Goal: Transaction & Acquisition: Purchase product/service

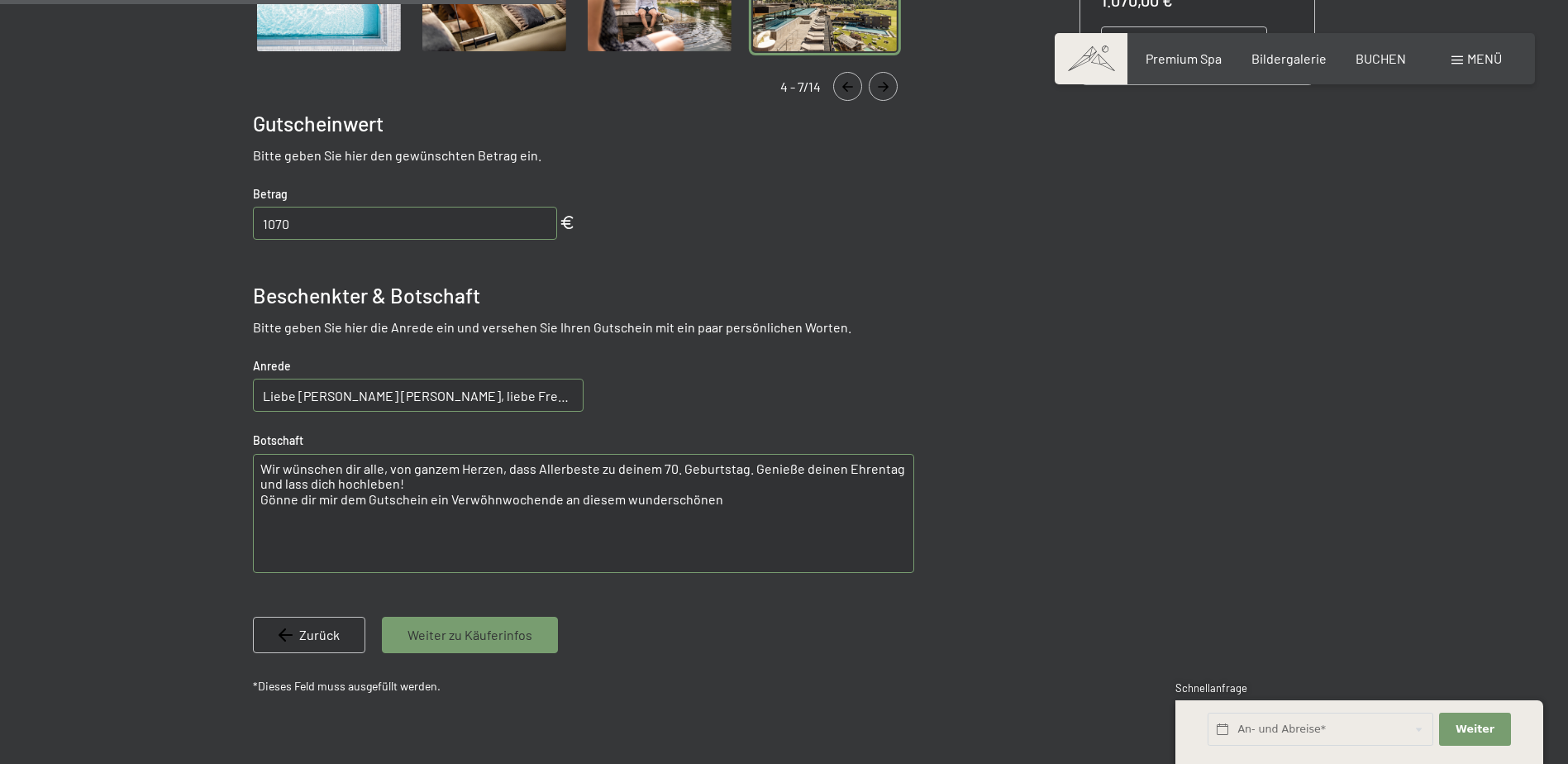
click at [499, 499] on textarea "Wir wünschen dir alle, von ganzem Herzen, dass Allerbeste zu deinem 70. Geburts…" at bounding box center [584, 514] width 662 height 119
click at [537, 493] on textarea "Wir wünschen dir alle, von ganzem Herzen, dass Allerbeste zu deinem 70. Geburts…" at bounding box center [584, 514] width 662 height 119
click at [528, 497] on textarea "Wir wünschen dir alle, von ganzem Herzen, dass Allerbeste zu deinem 70. Geburts…" at bounding box center [584, 514] width 662 height 119
click at [499, 499] on textarea "Wir wünschen dir alle, von ganzem Herzen, dass Allerbeste zu deinem 70. Geburts…" at bounding box center [584, 514] width 662 height 119
click at [790, 510] on textarea "Wir wünschen dir alle, von ganzem Herzen, dass Allerbeste zu deinem 70. Geburts…" at bounding box center [584, 514] width 662 height 119
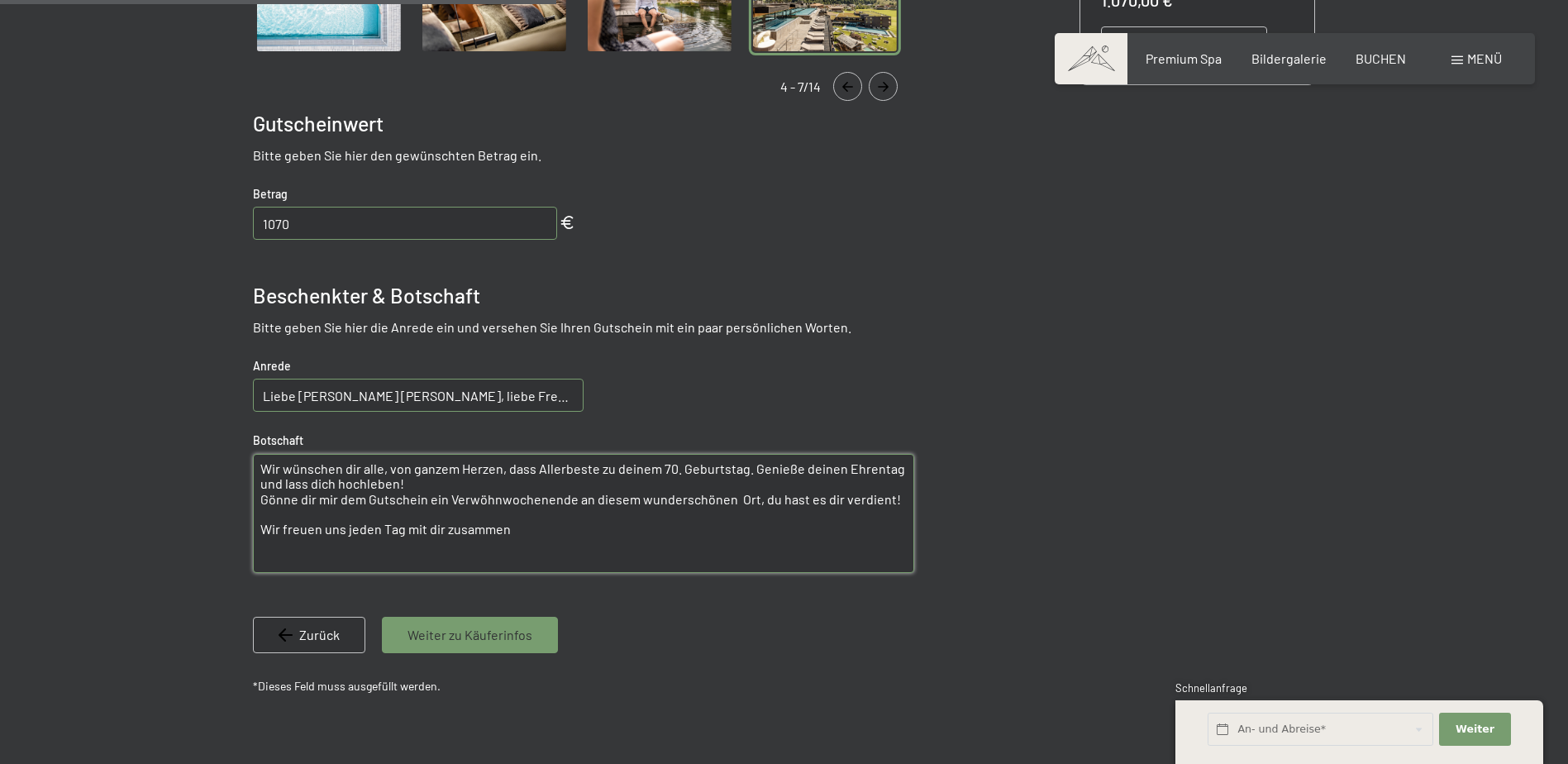
click at [886, 499] on textarea "Wir wünschen dir alle, von ganzem Herzen, dass Allerbeste zu deinem 70. Geburts…" at bounding box center [584, 514] width 662 height 119
click at [528, 516] on textarea "Wir wünschen dir alle, von ganzem Herzen, dass Allerbeste zu deinem 70. Geburts…" at bounding box center [584, 514] width 662 height 119
drag, startPoint x: 263, startPoint y: 518, endPoint x: 514, endPoint y: 522, distance: 251.0
click at [514, 522] on textarea "Wir wünschen dir alle, von ganzem Herzen, dass Allerbeste zu deinem 70. Geburts…" at bounding box center [584, 514] width 662 height 119
type textarea "Wir wünschen dir alle, von ganzem Herzen, dass Allerbeste zu deinem 70. Geburts…"
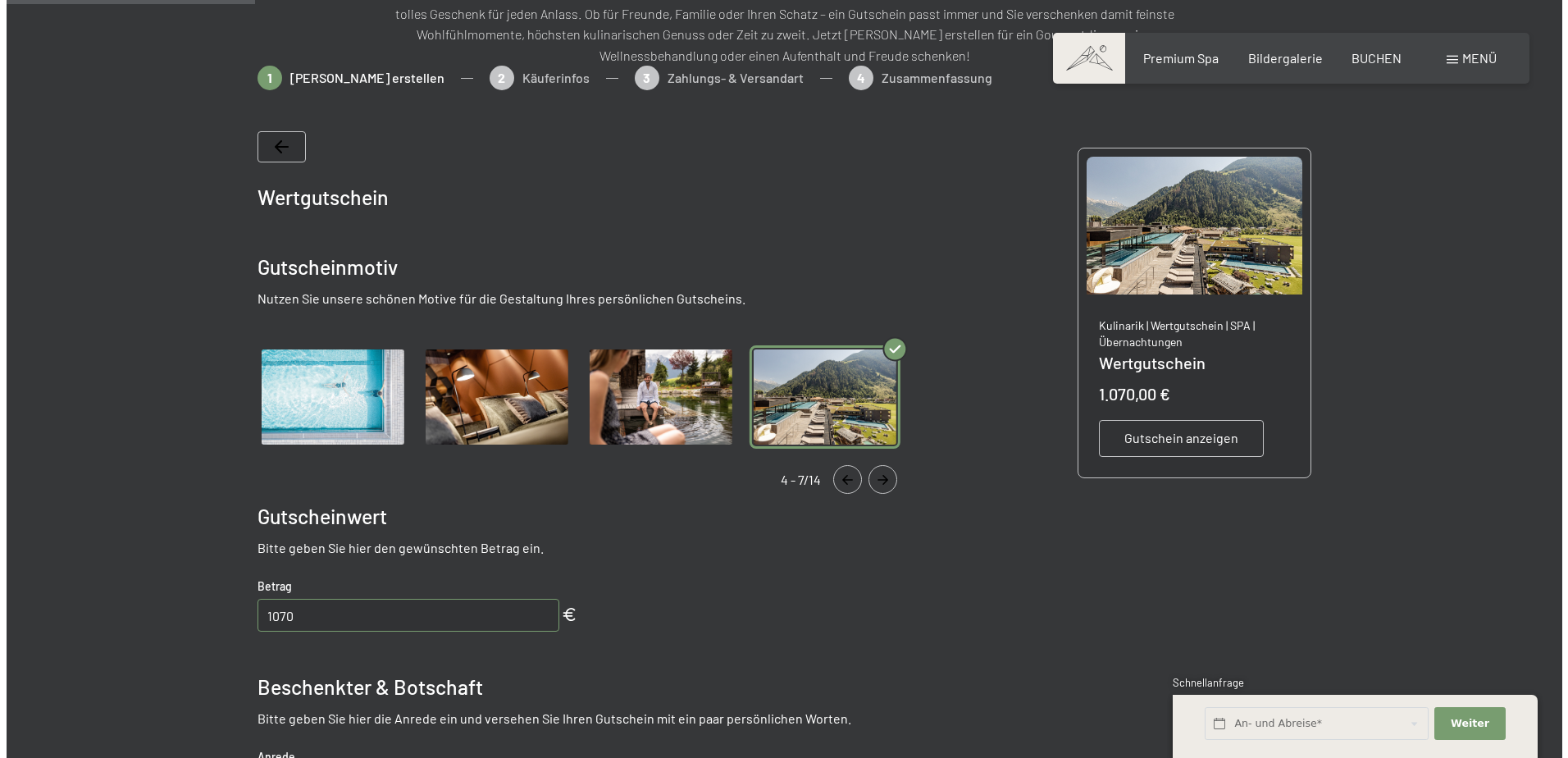
scroll to position [238, 0]
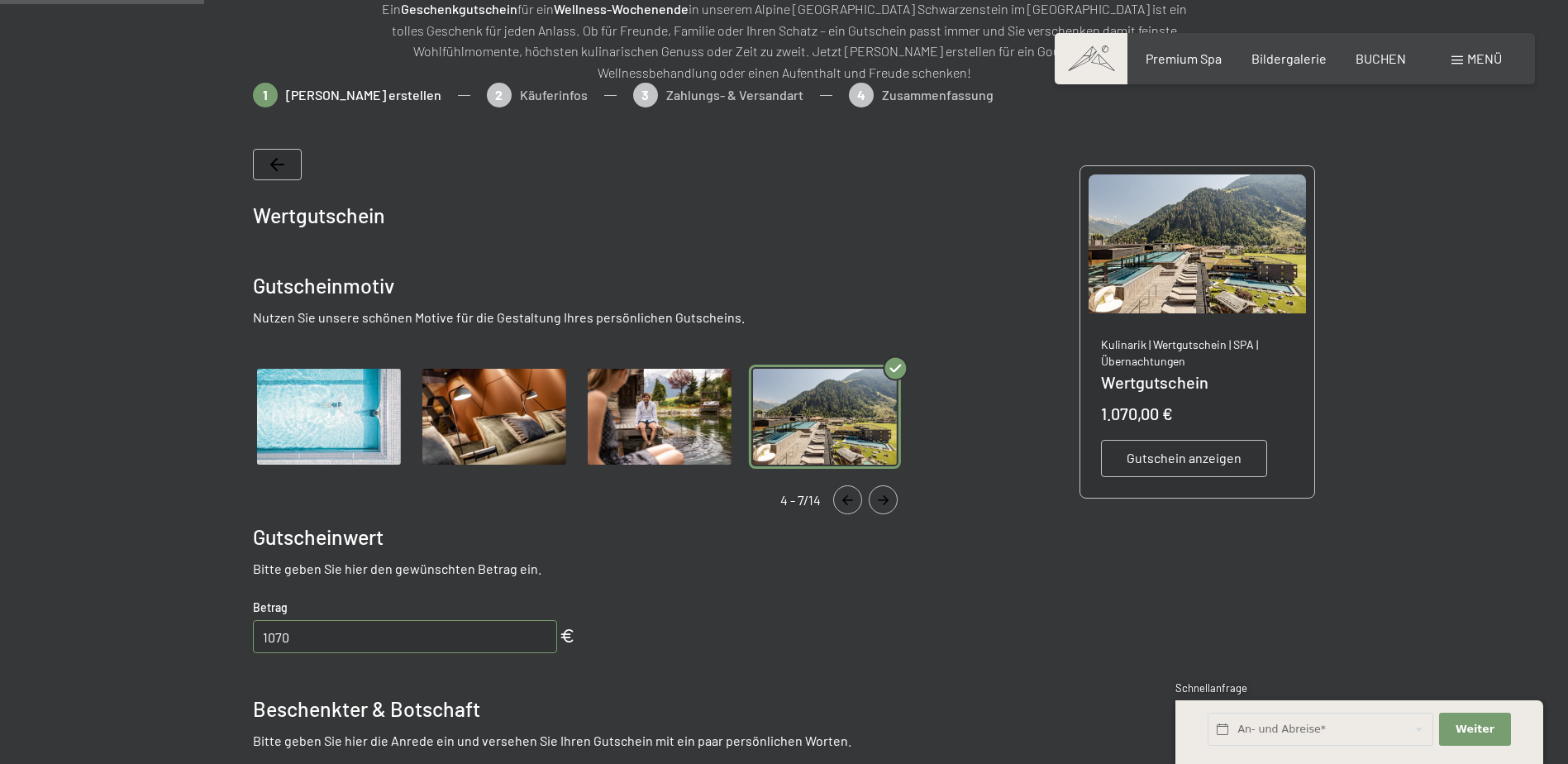
click at [1191, 455] on span "Gutschein anzeigen" at bounding box center [1183, 458] width 115 height 18
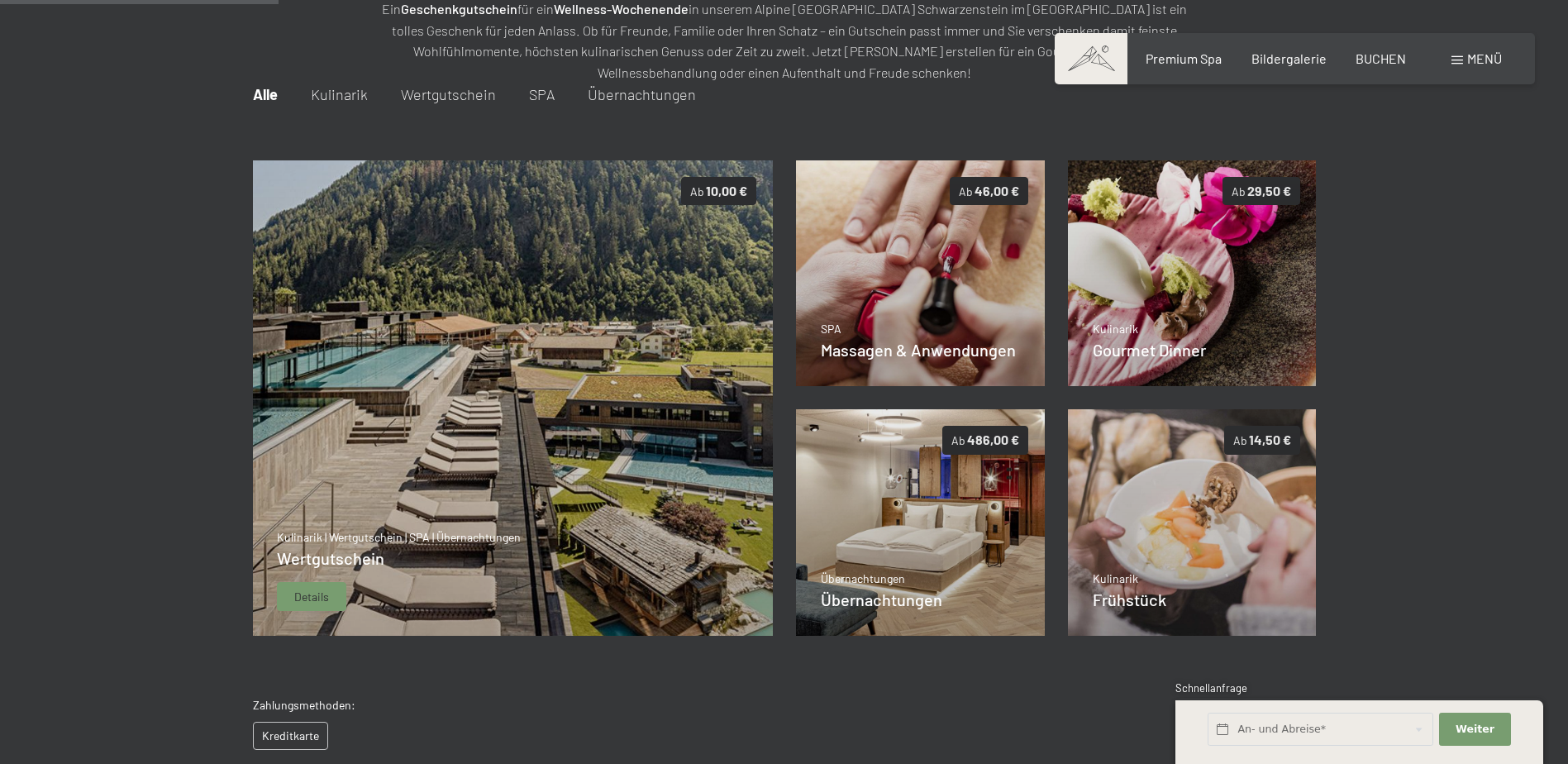
click at [487, 413] on img at bounding box center [512, 398] width 521 height 476
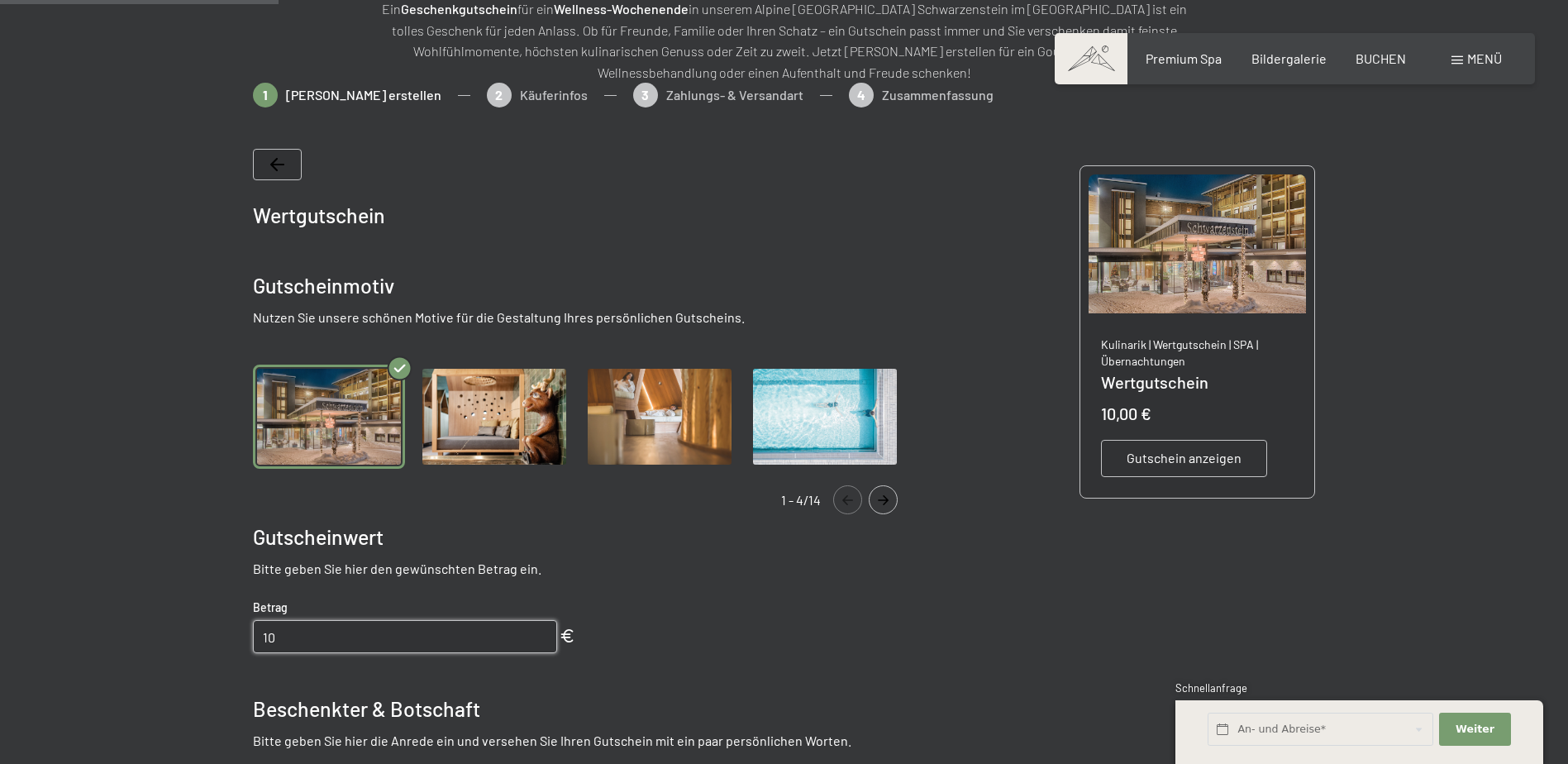
drag, startPoint x: 282, startPoint y: 635, endPoint x: 247, endPoint y: 638, distance: 35.1
click at [247, 638] on bn-voucher-app at bounding box center [783, 633] width 1128 height 1101
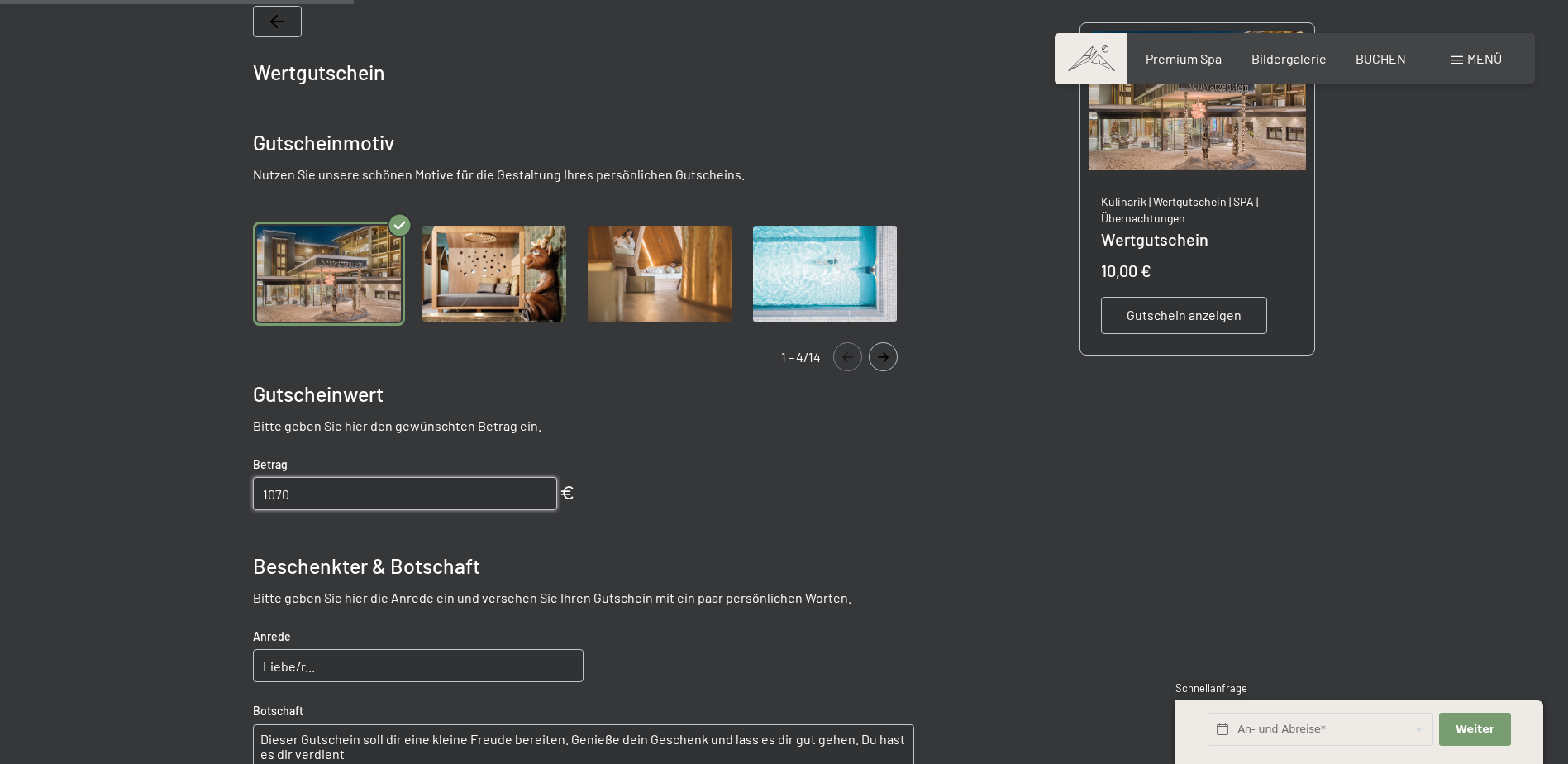
scroll to position [405, 0]
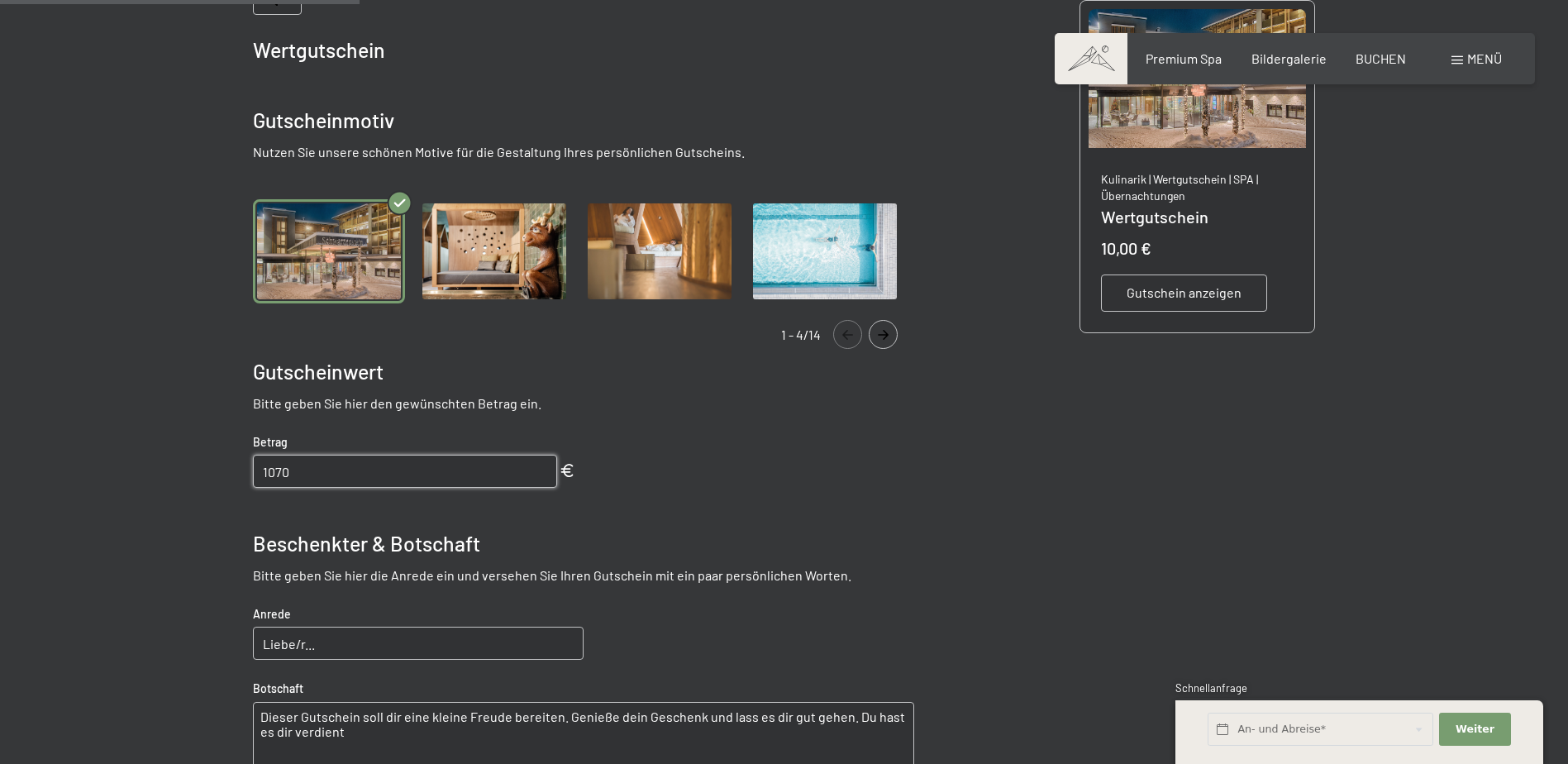
type input "1070"
click at [311, 650] on input "Liebe/r..." at bounding box center [418, 643] width 331 height 33
drag, startPoint x: 319, startPoint y: 644, endPoint x: 195, endPoint y: 654, distance: 124.4
click at [195, 654] on div at bounding box center [783, 468] width 1252 height 1101
click at [332, 647] on input "Liebe Kolleggin [PERSON_NAME]" at bounding box center [418, 643] width 331 height 33
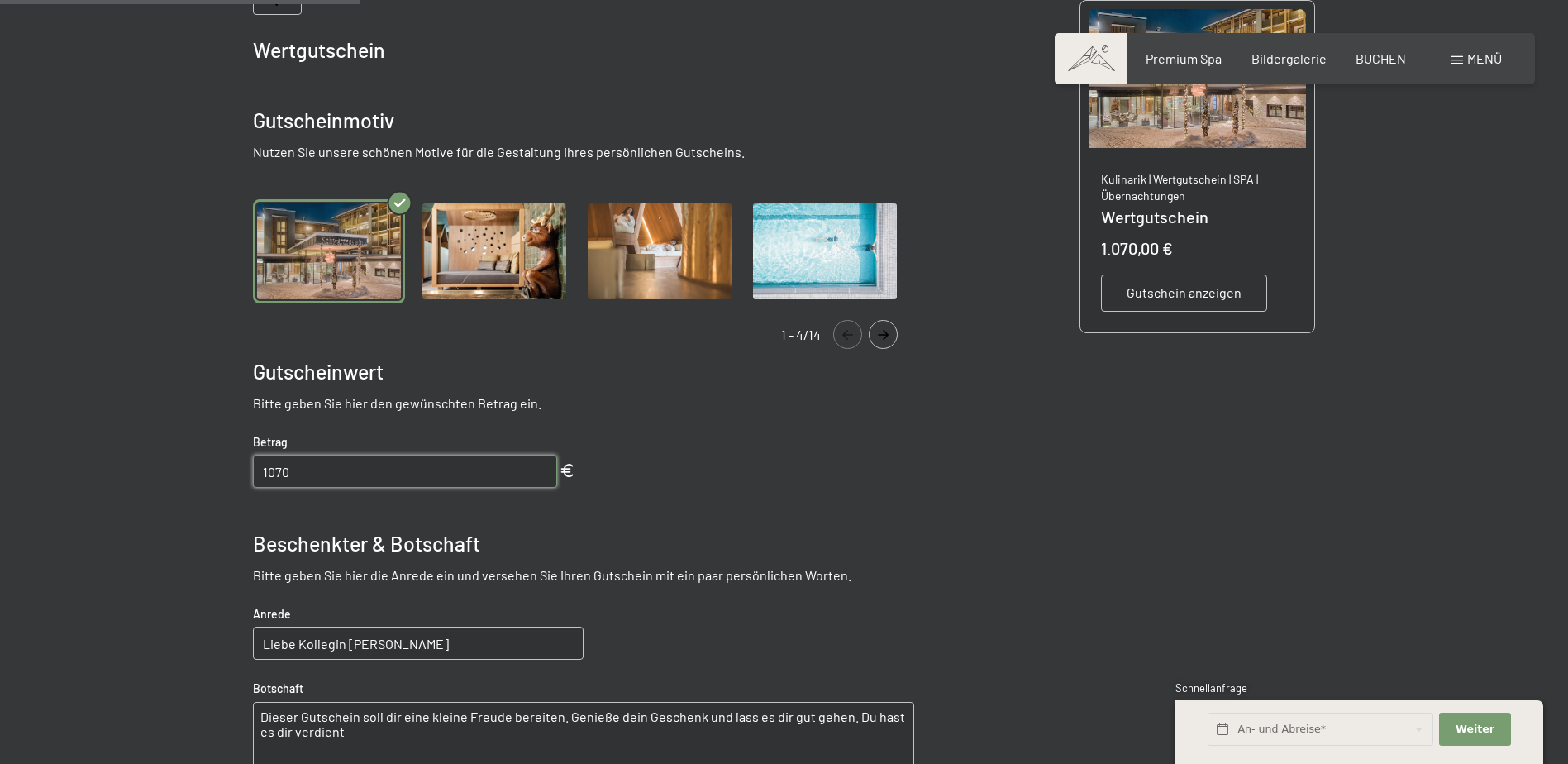
click at [397, 645] on input "Liebe Kollegin [PERSON_NAME]" at bounding box center [418, 643] width 331 height 33
click at [439, 647] on input "Liebe [PERSON_NAME] [PERSON_NAME], liebe Ffreundin [PERSON_NAME]" at bounding box center [418, 643] width 331 height 33
click at [544, 652] on input "Liebe [PERSON_NAME] [PERSON_NAME], liebe Freundin [PERSON_NAME]" at bounding box center [418, 643] width 331 height 33
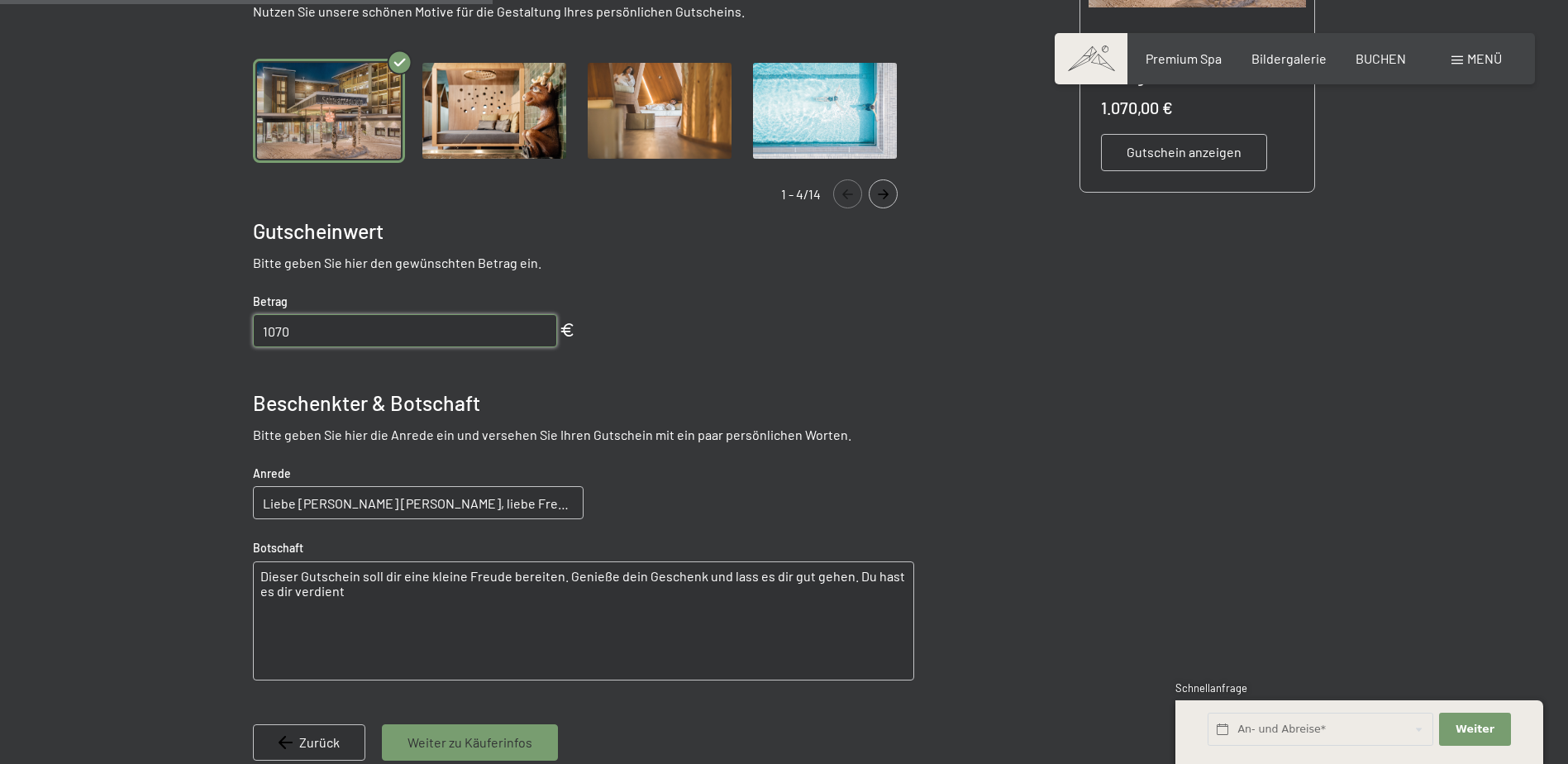
scroll to position [571, 0]
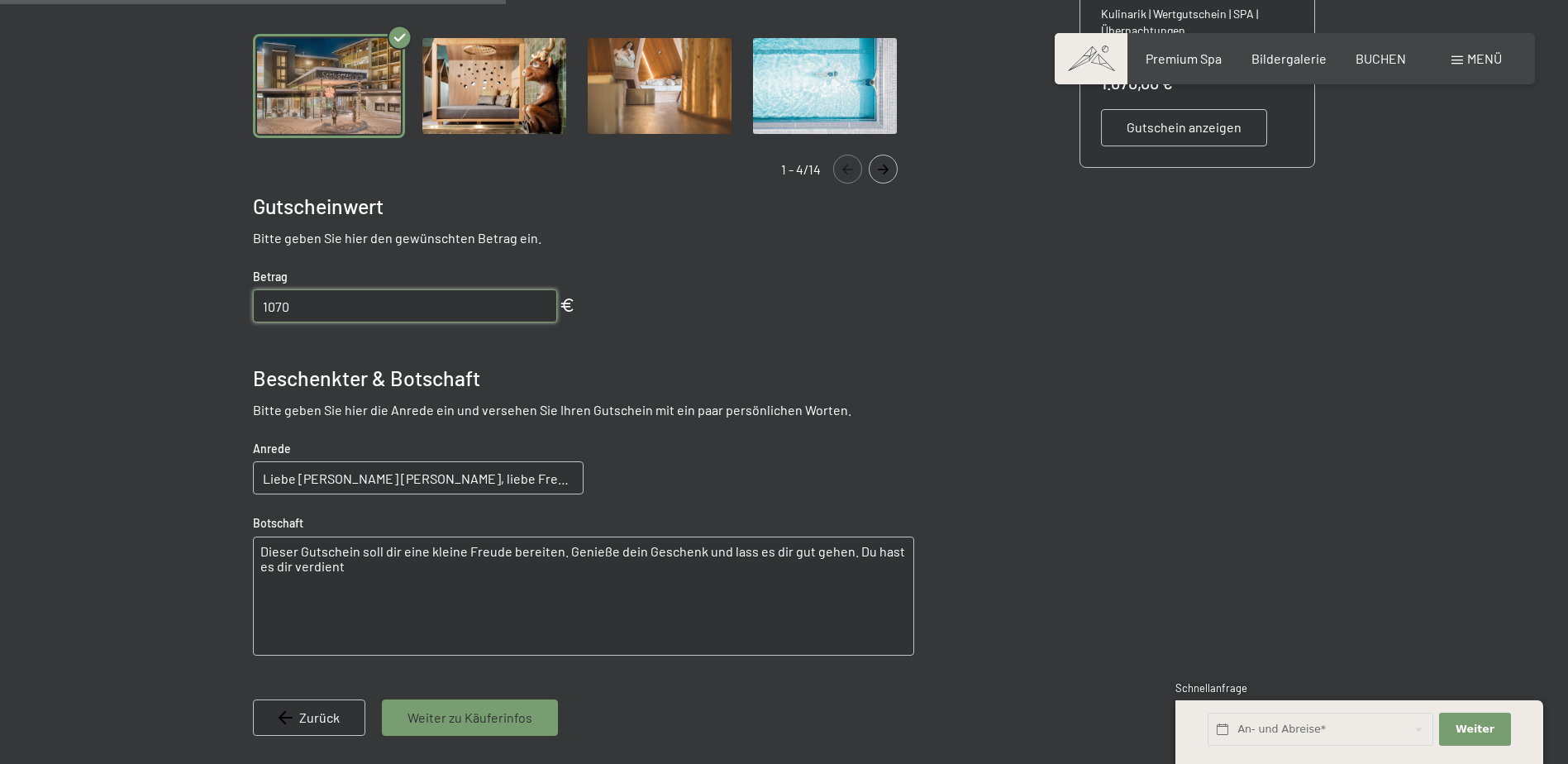
type input "Liebe [PERSON_NAME] [PERSON_NAME], liebe Freundin [PERSON_NAME],"
click at [266, 551] on textarea "Dieser Gutschein soll dir eine kleine Freude bereiten. Genieße dein Geschenk un…" at bounding box center [584, 596] width 662 height 119
drag, startPoint x: 262, startPoint y: 555, endPoint x: 332, endPoint y: 564, distance: 70.6
click at [332, 564] on textarea "Dieser Gutschein soll dir eine kleine Freude bereiten. Genieße dein Geschenk un…" at bounding box center [584, 596] width 662 height 119
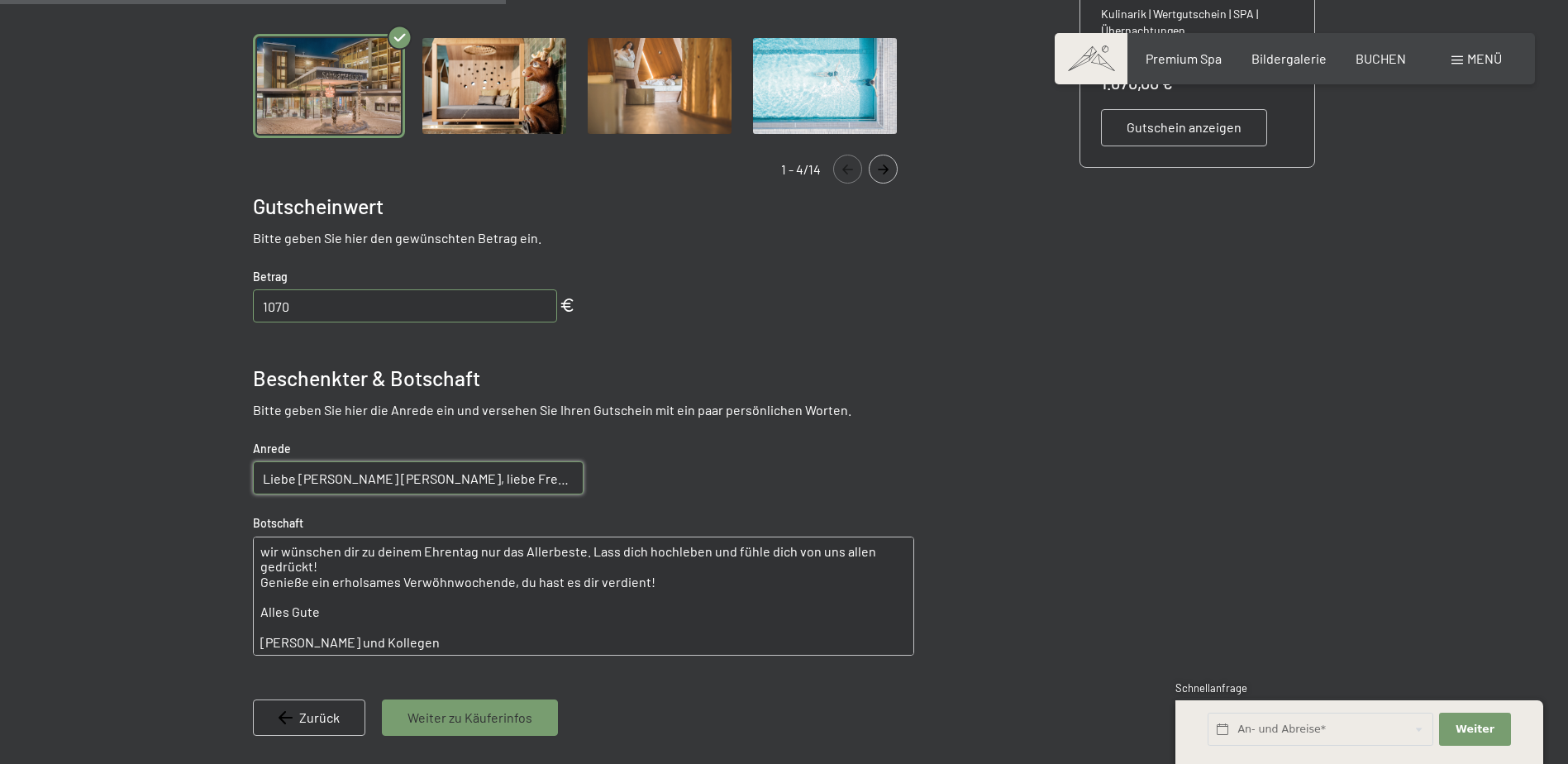
click at [480, 583] on textarea "wir wünschen dir zu deinem Ehrentag nur das Allerbeste. Lass dich hochleben und…" at bounding box center [584, 596] width 662 height 119
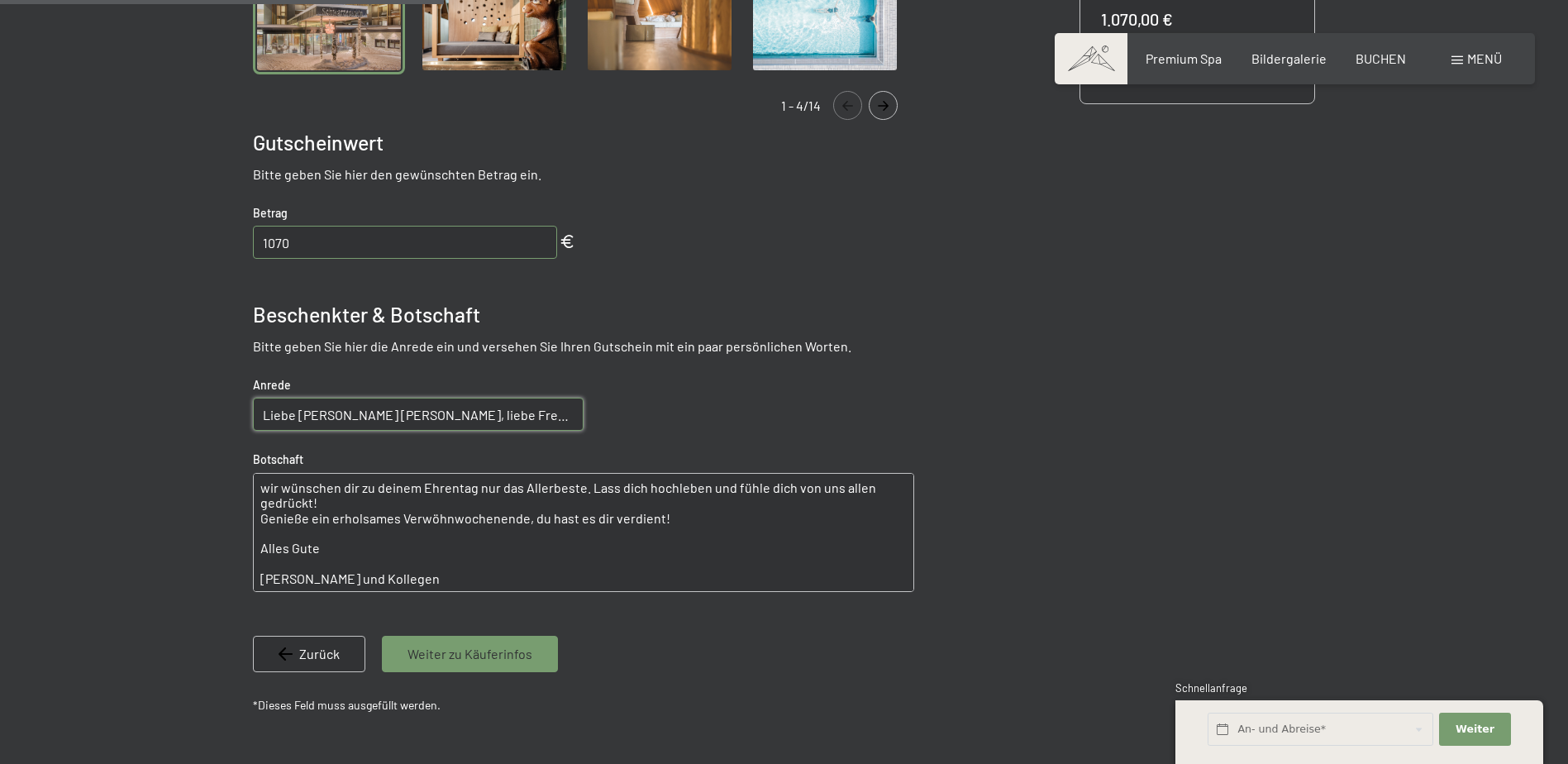
scroll to position [653, 0]
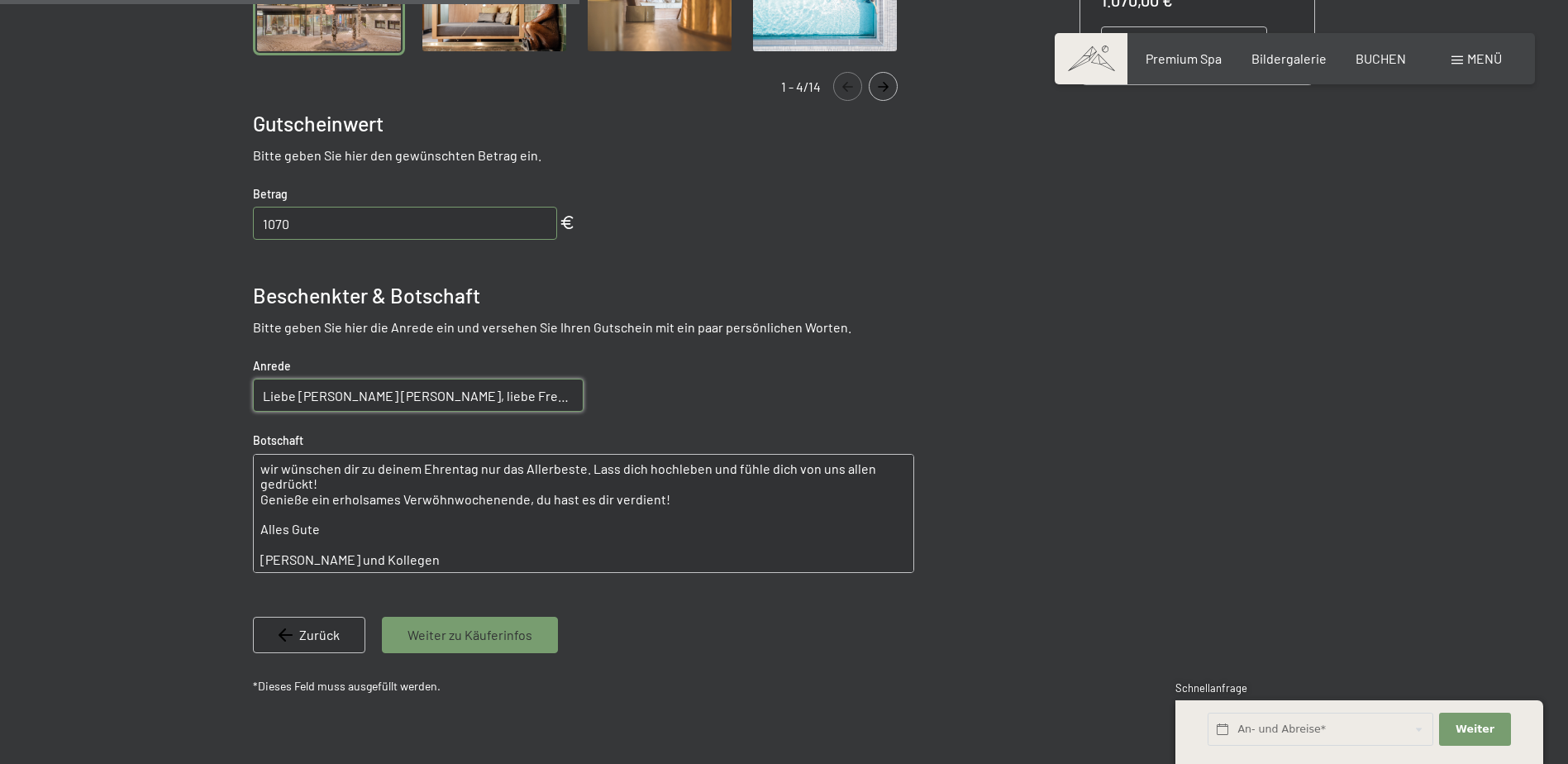
click at [454, 559] on textarea "wir wünschen dir zu deinem Ehrentag nur das Allerbeste. Lass dich hochleben und…" at bounding box center [584, 514] width 662 height 119
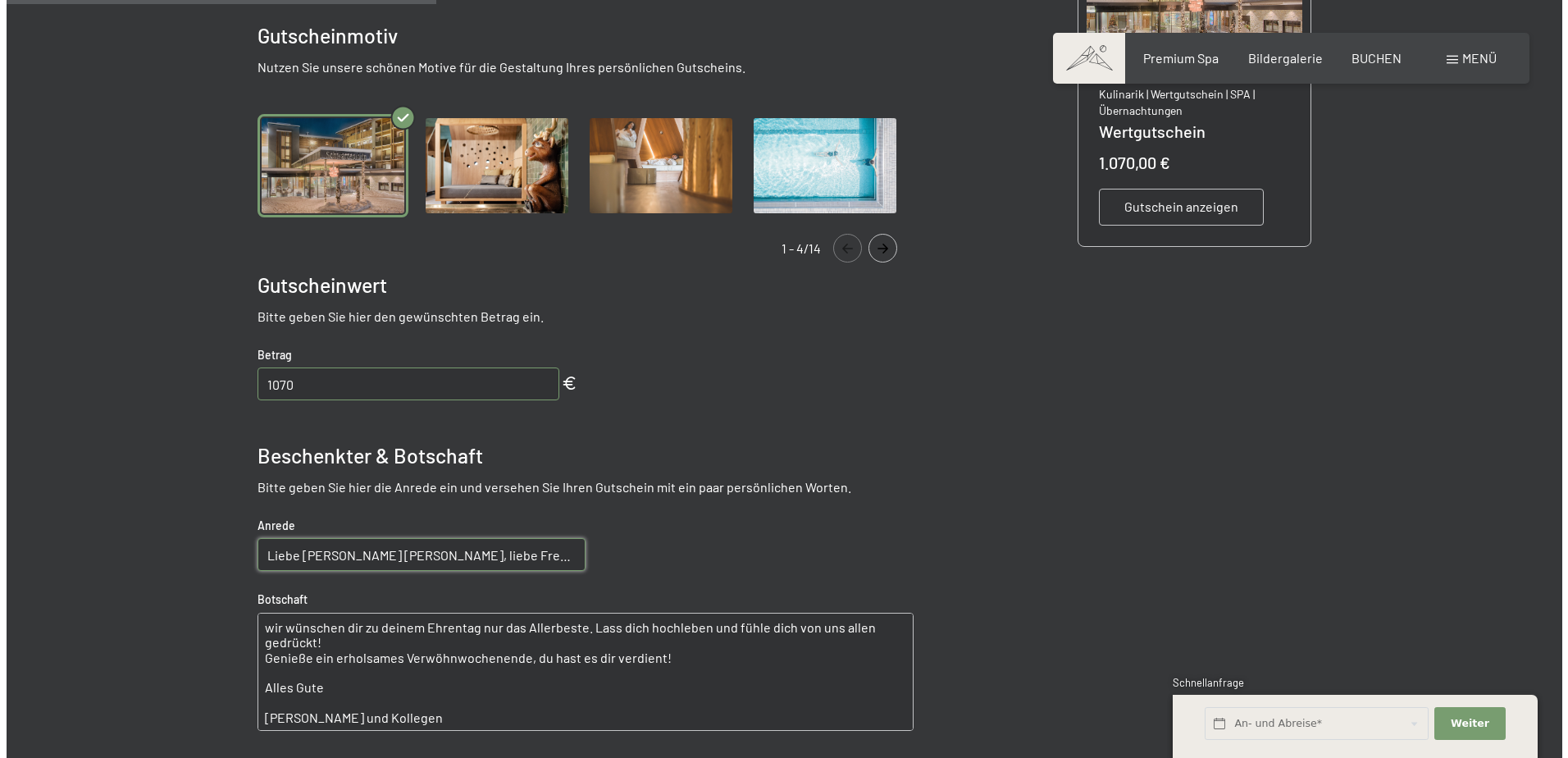
scroll to position [484, 0]
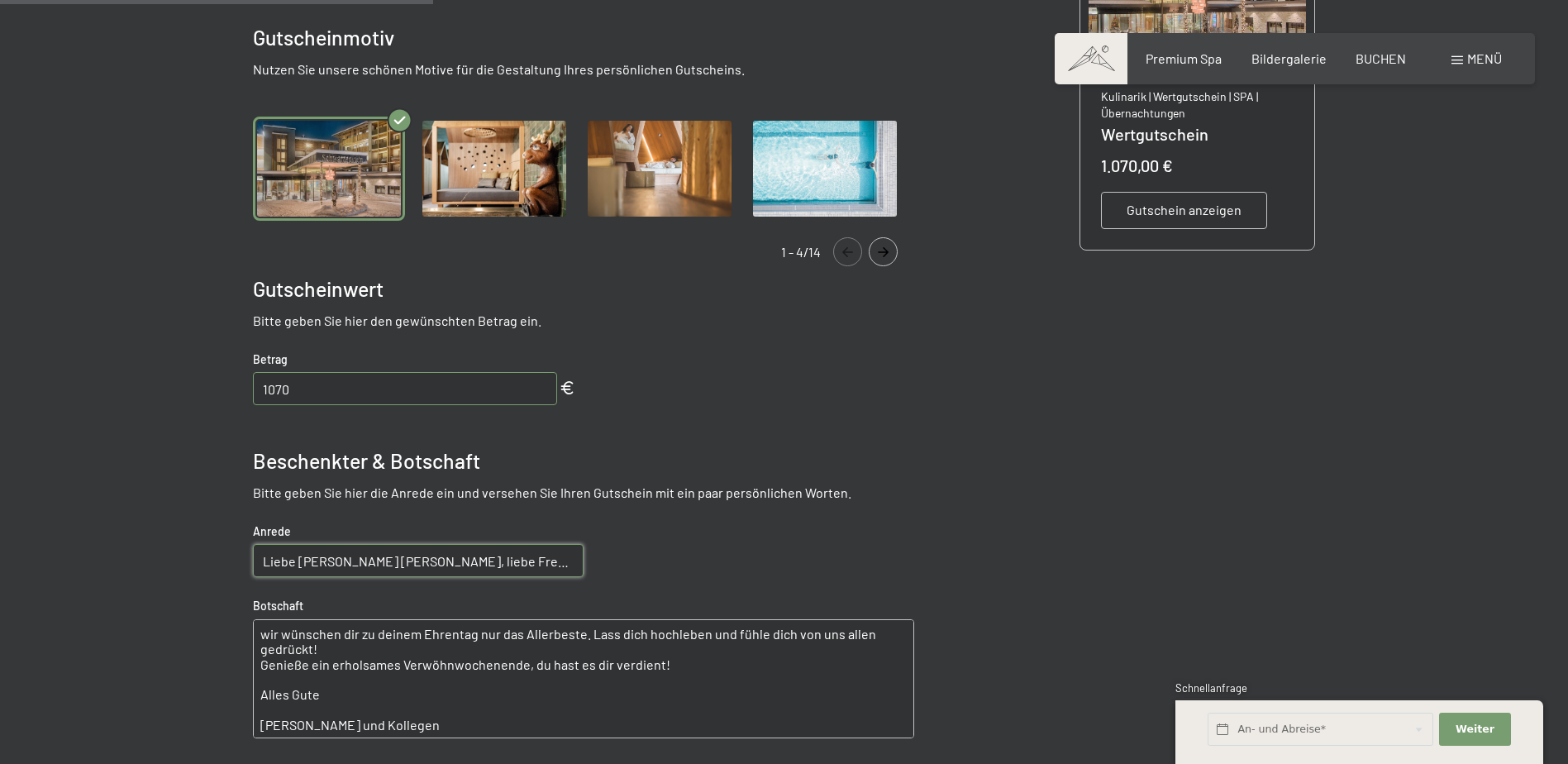
type textarea "wir wünschen dir zu deinem Ehrentag nur das Allerbeste. Lass dich hochleben und…"
click at [1166, 221] on div "Gutschein anzeigen" at bounding box center [1184, 210] width 166 height 37
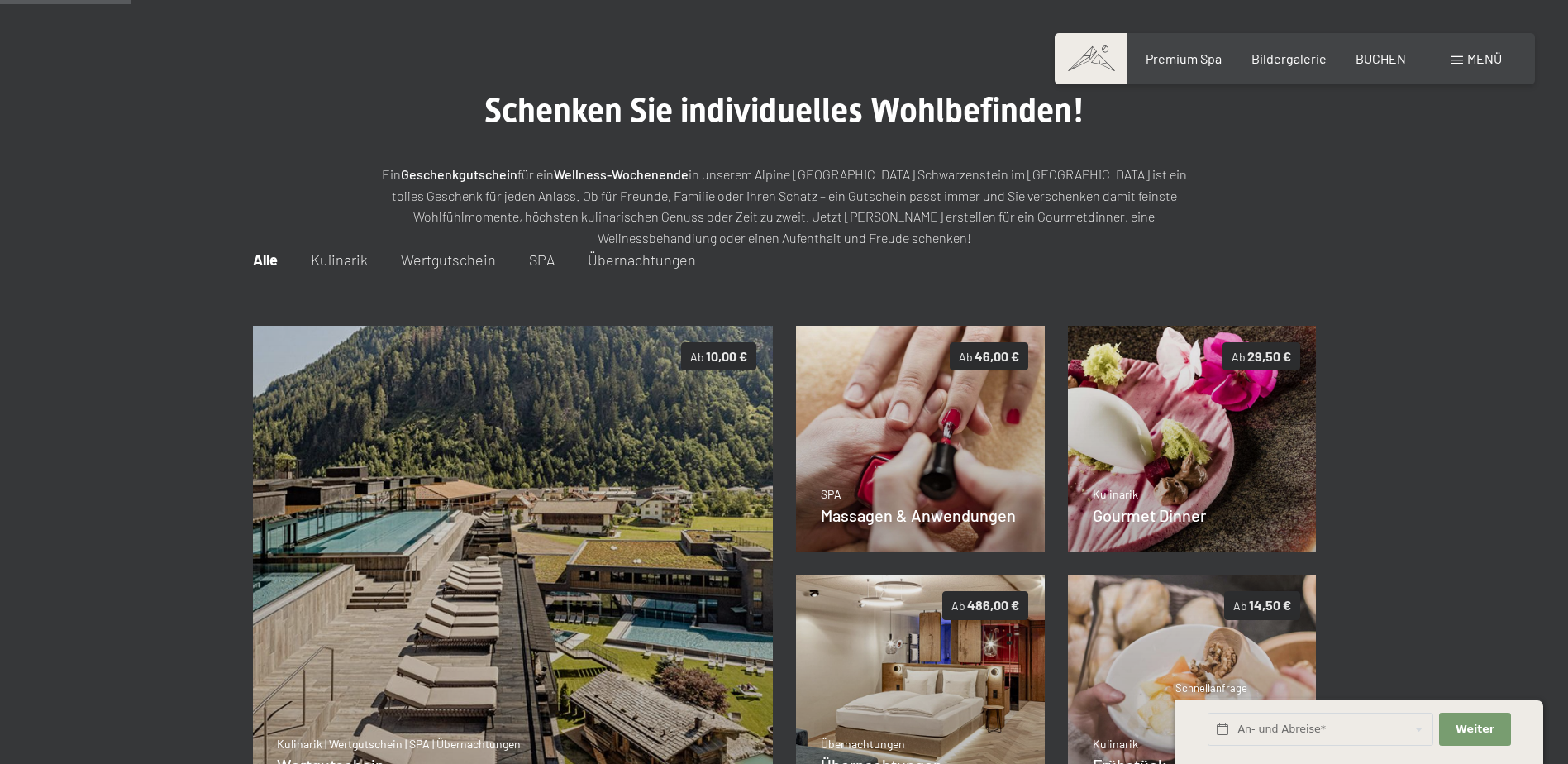
scroll to position [405, 0]
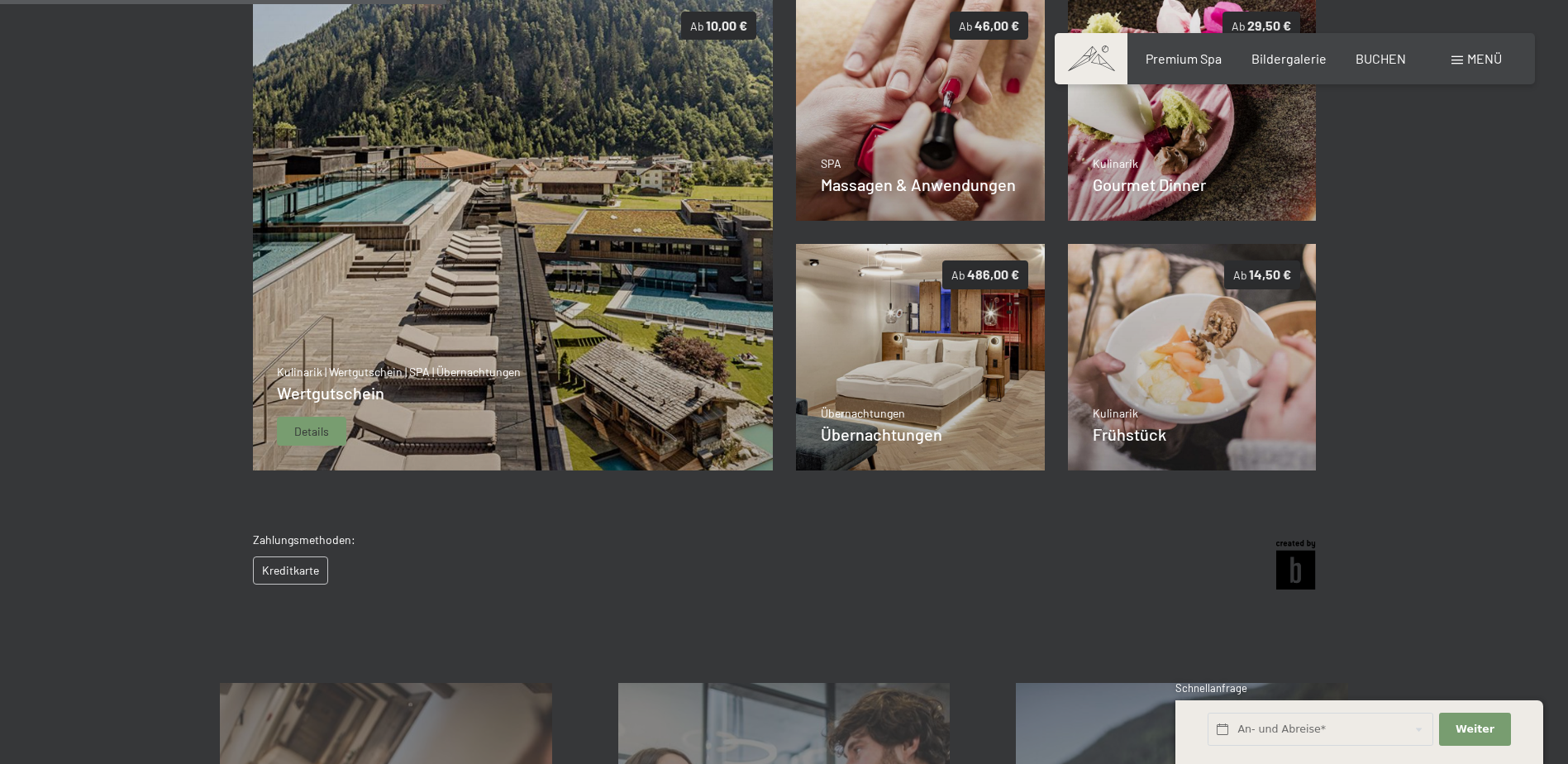
click at [333, 436] on div "Details" at bounding box center [311, 431] width 69 height 30
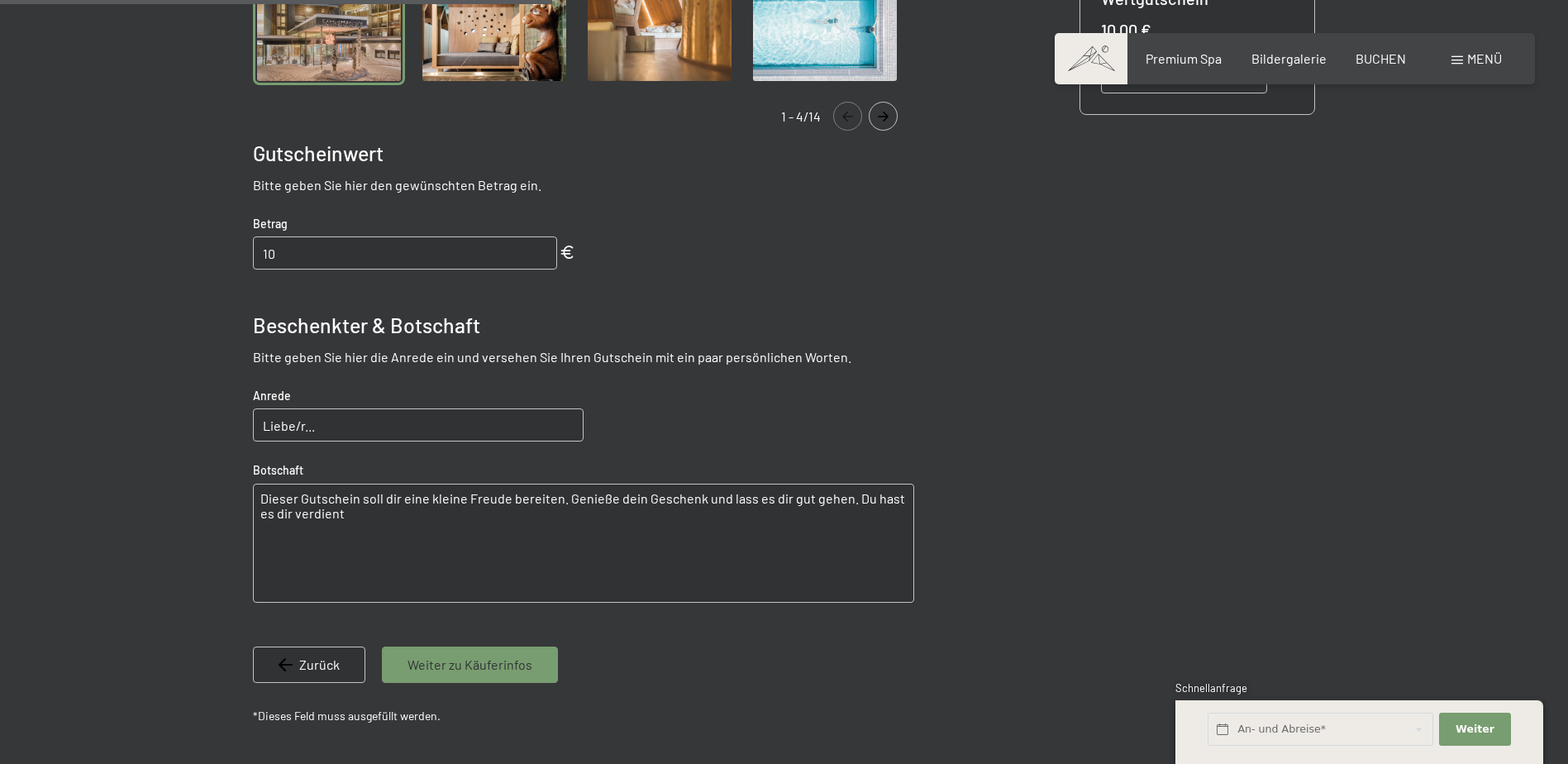
scroll to position [653, 0]
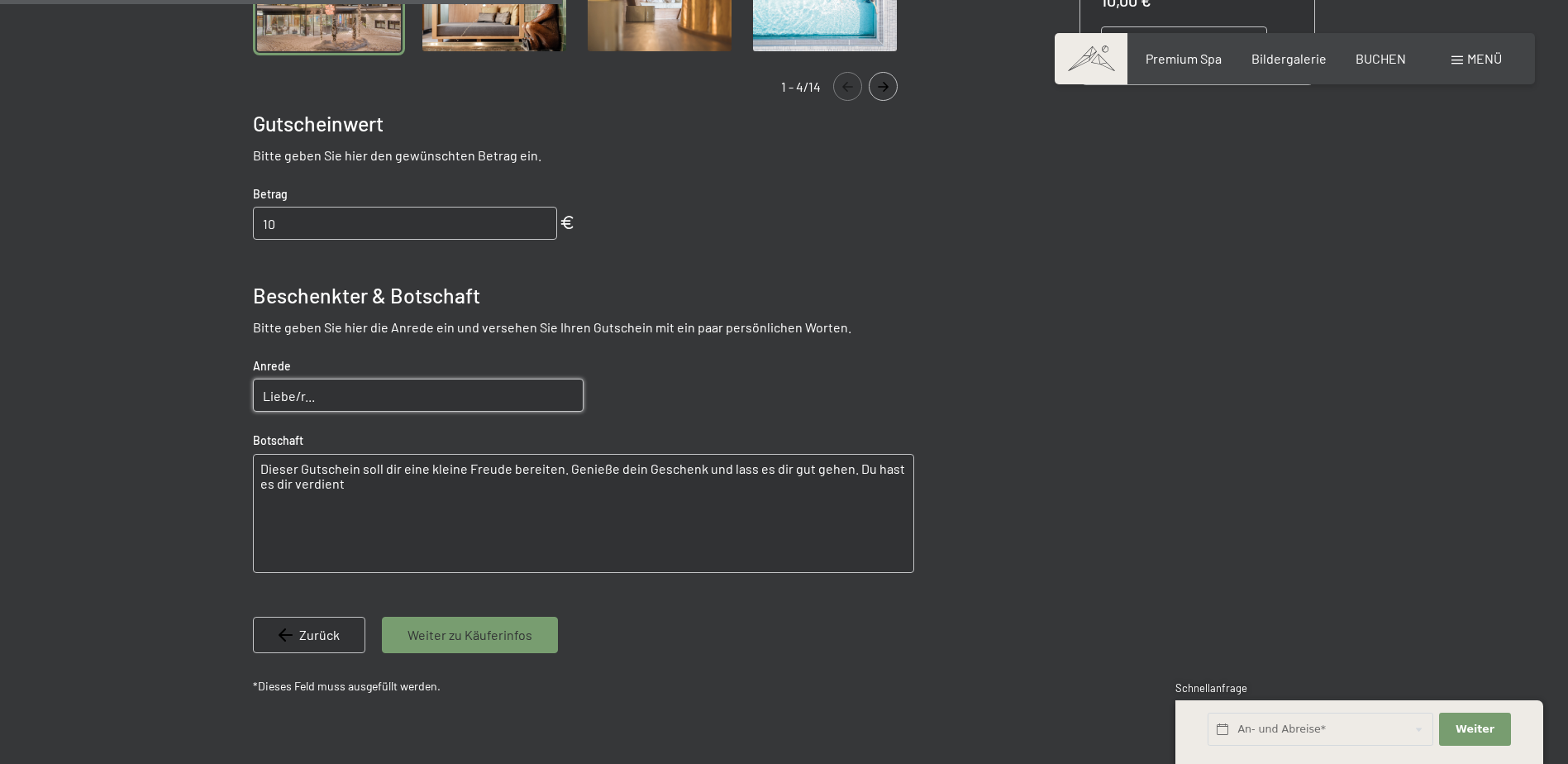
click at [341, 403] on input "Liebe/r..." at bounding box center [418, 396] width 331 height 33
paste input "Liebe [PERSON_NAME] [PERSON_NAME], liebe Freundin [PERSON_NAME],"
click at [306, 391] on input "Liebe/r...Liebe Kollegin Barbara, liebe Freundin Barbara," at bounding box center [418, 396] width 331 height 33
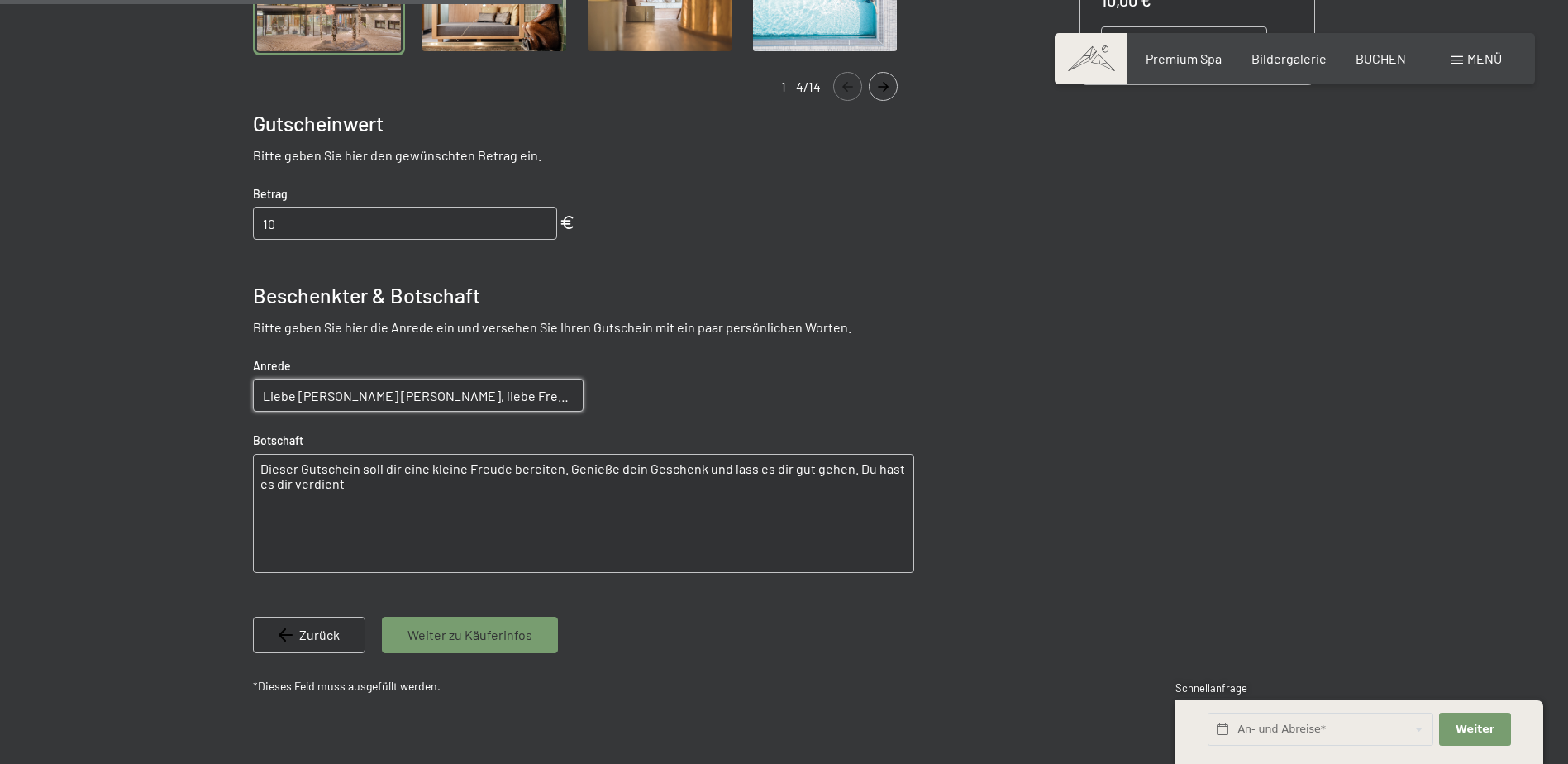
type input "Liebe [PERSON_NAME] [PERSON_NAME], liebe Freundin [PERSON_NAME],"
click at [276, 473] on textarea "Dieser Gutschein soll dir eine kleine Freude bereiten. Genieße dein Geschenk un…" at bounding box center [584, 514] width 662 height 119
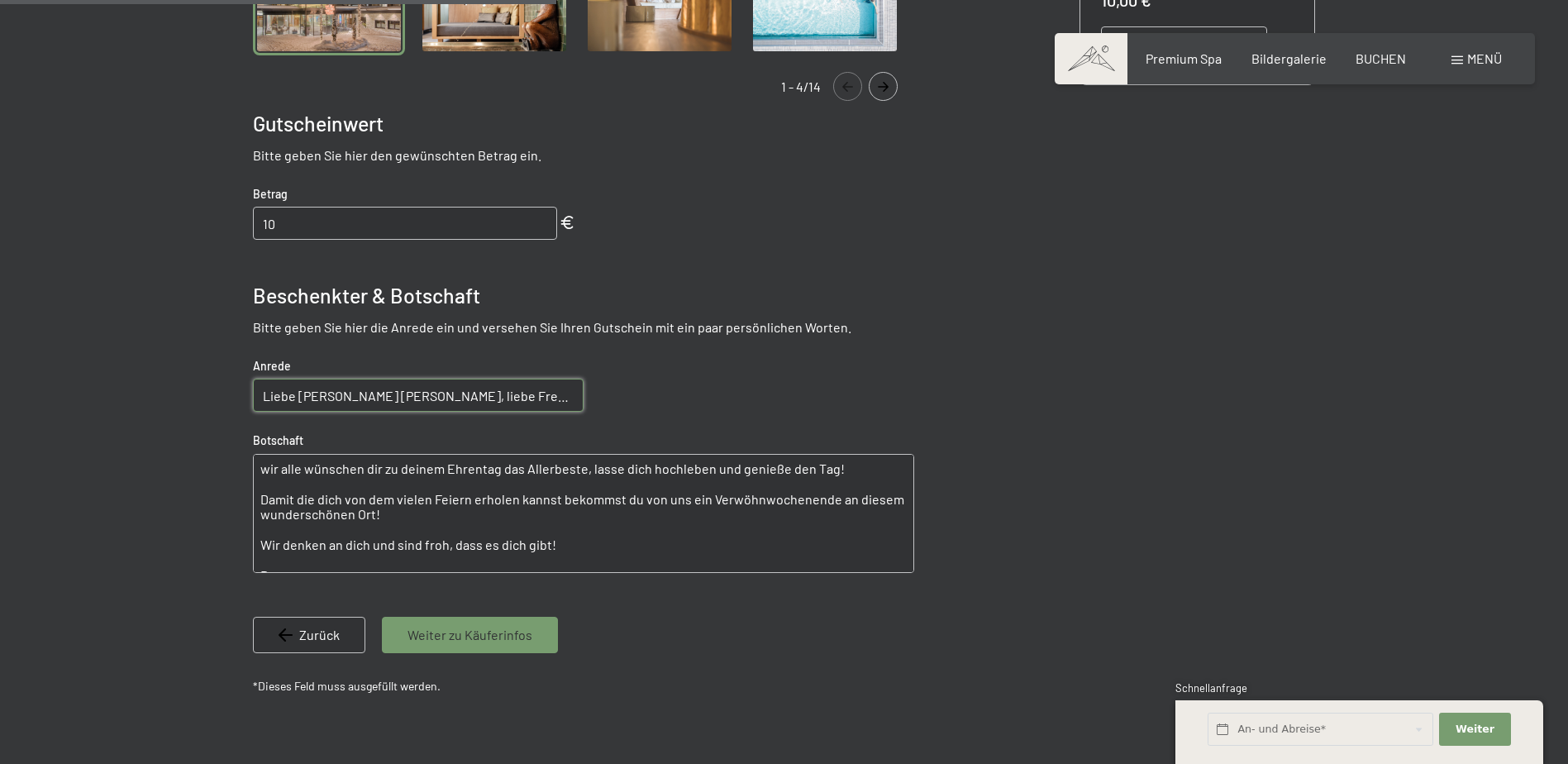
click at [858, 469] on textarea "wir alle wünschen dir zu deinem Ehrentag das Allerbeste, lasse dich hochleben u…" at bounding box center [584, 514] width 662 height 119
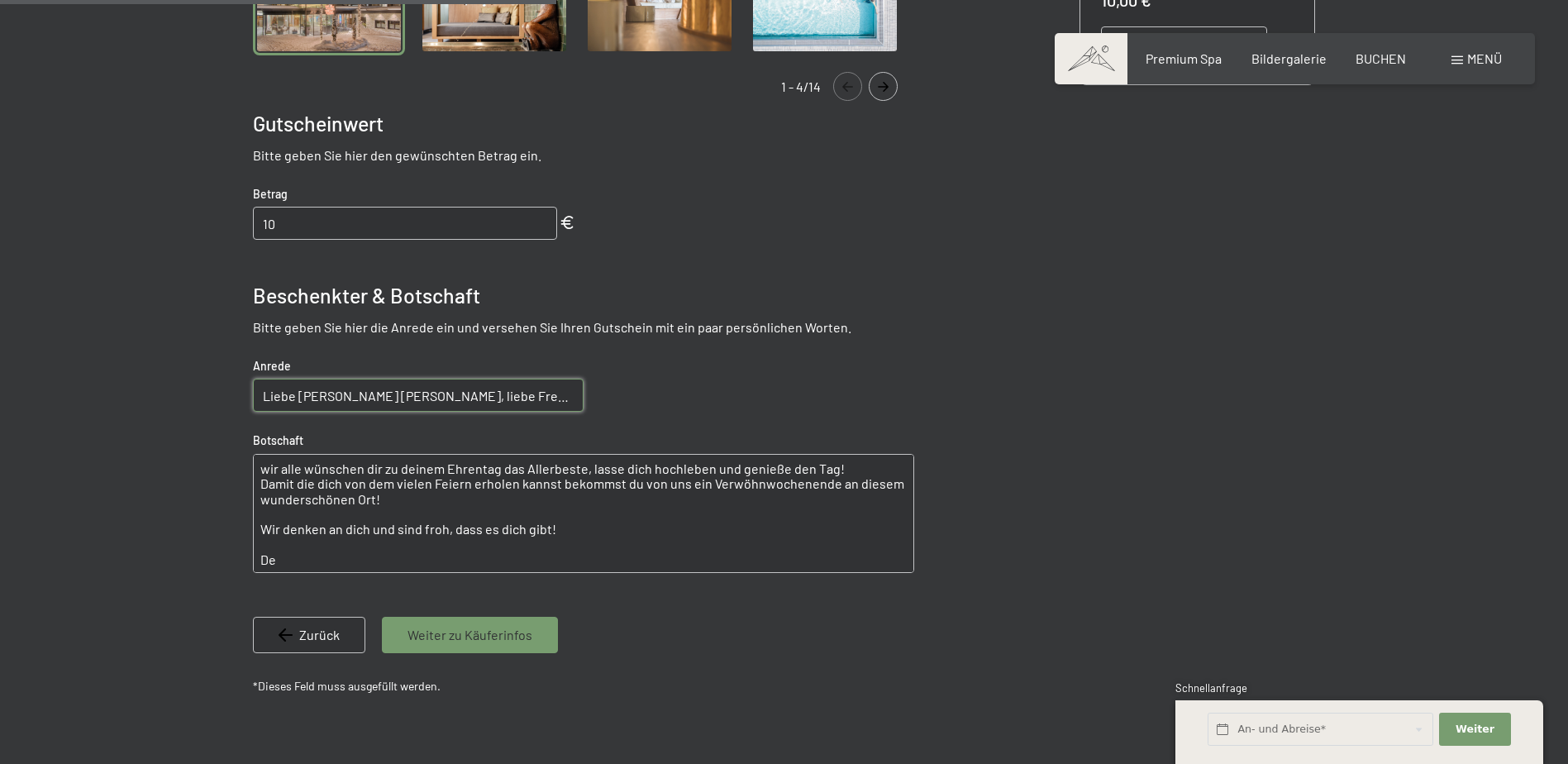
click at [409, 499] on textarea "wir alle wünschen dir zu deinem Ehrentag das Allerbeste, lasse dich hochleben u…" at bounding box center [584, 514] width 662 height 119
click at [304, 550] on textarea "wir alle wünschen dir zu deinem Ehrentag das Allerbeste, lasse dich hochleben u…" at bounding box center [584, 514] width 662 height 119
drag, startPoint x: 570, startPoint y: 515, endPoint x: 258, endPoint y: 510, distance: 312.0
click at [258, 510] on textarea "wir alle wünschen dir zu deinem Ehrentag das Allerbeste, lasse dich hochleben u…" at bounding box center [584, 514] width 662 height 119
click at [301, 536] on textarea "wir alle wünschen dir zu deinem Ehrentag das Allerbeste, lasse dich hochleben u…" at bounding box center [584, 514] width 662 height 119
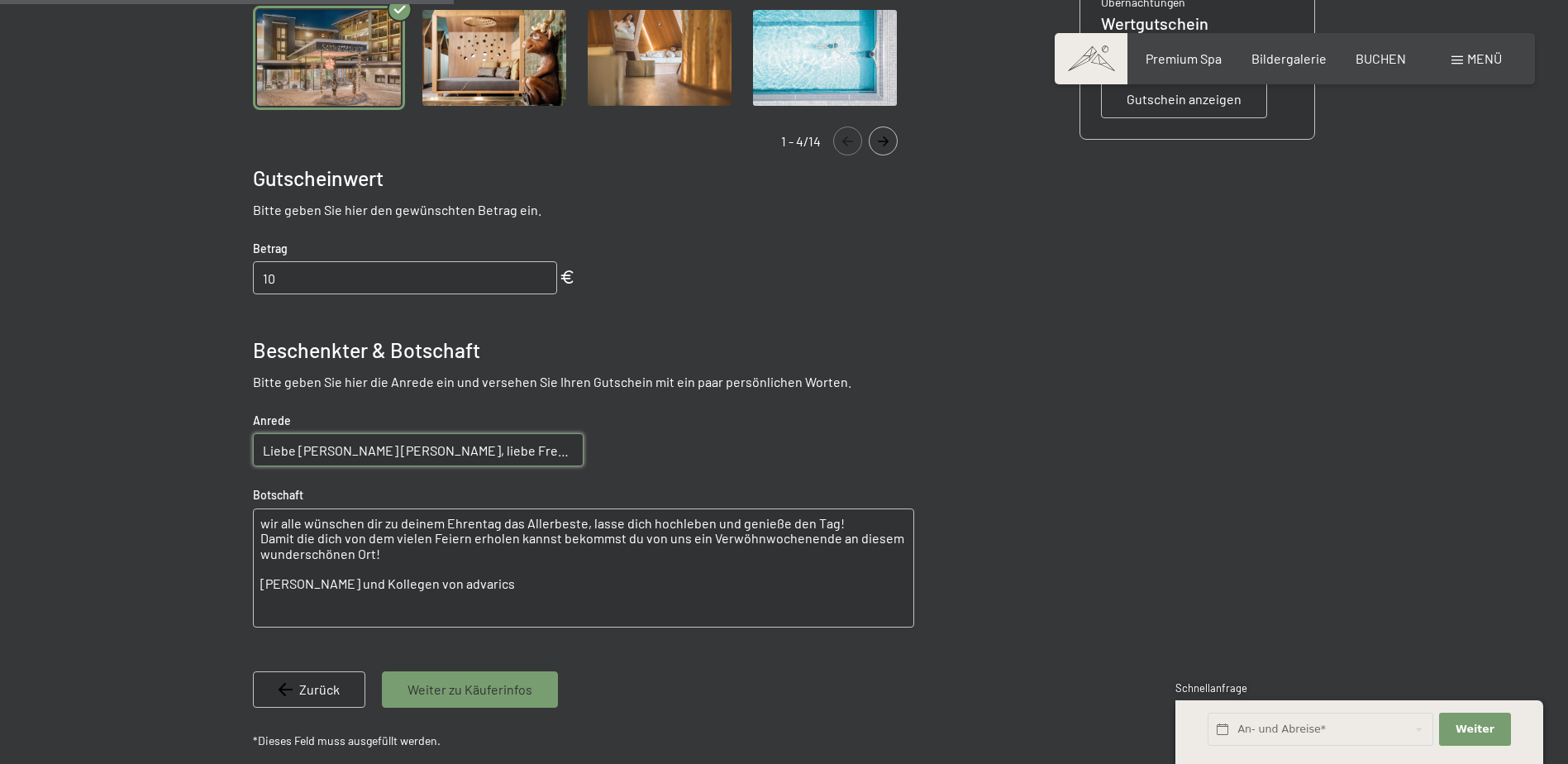
scroll to position [487, 0]
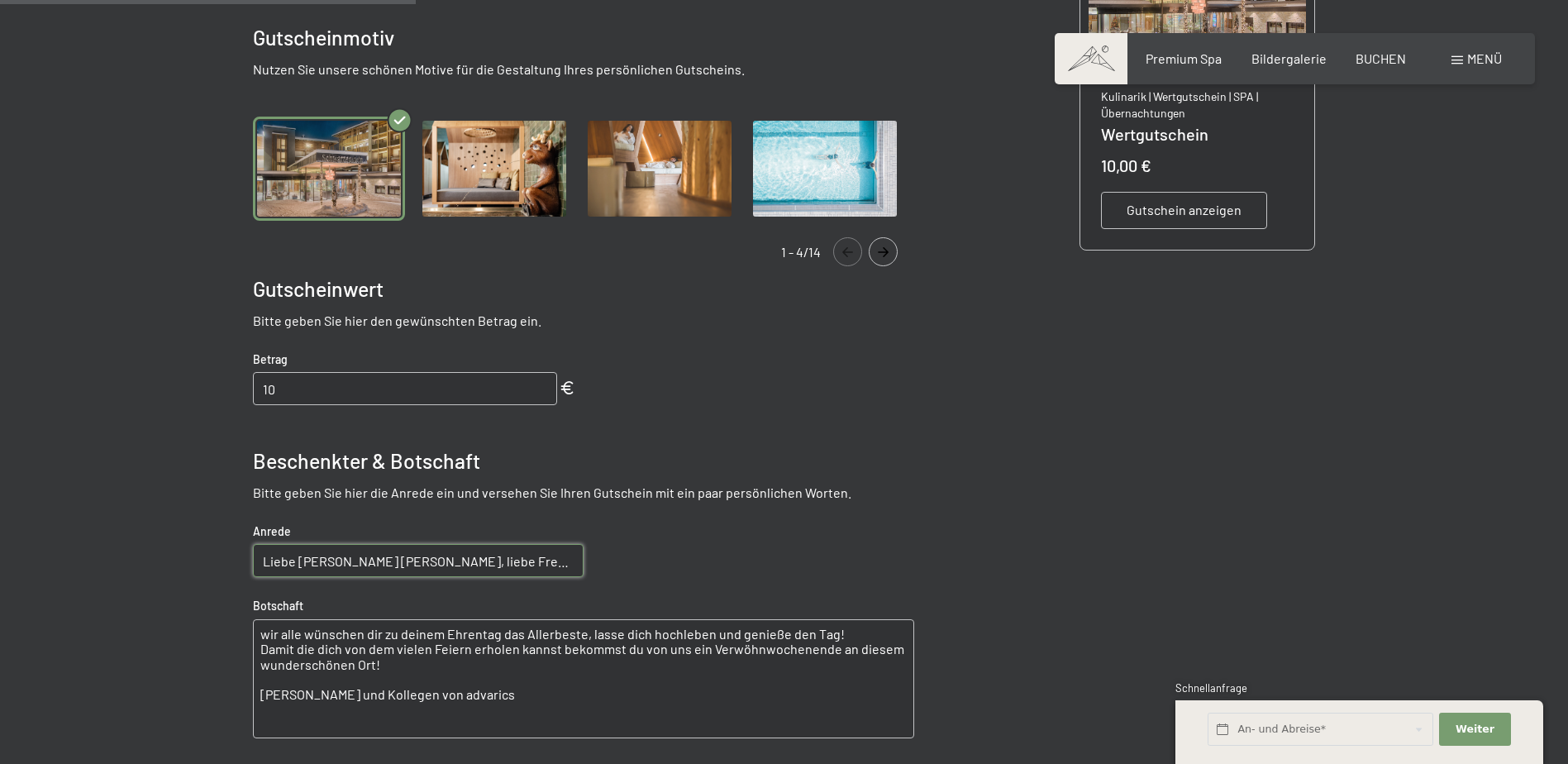
click at [832, 633] on textarea "wir alle wünschen dir zu deinem Ehrentag das Allerbeste, lasse dich hochleben u…" at bounding box center [584, 678] width 662 height 119
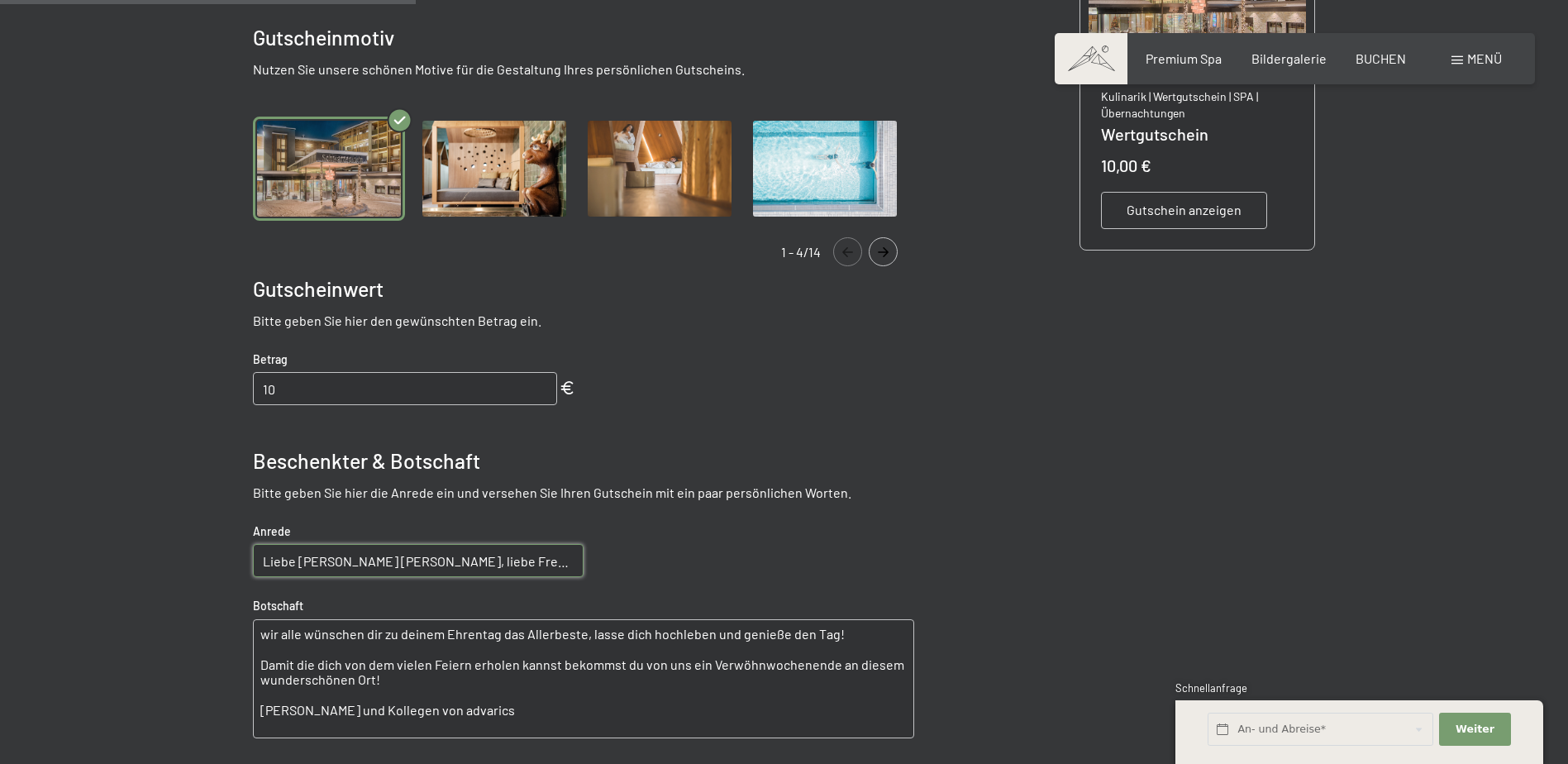
type textarea "wir alle wünschen dir zu deinem Ehrentag das Allerbeste, lasse dich hochleben u…"
drag, startPoint x: 284, startPoint y: 383, endPoint x: 251, endPoint y: 389, distance: 33.5
click at [251, 389] on bn-voucher-app at bounding box center [783, 385] width 1128 height 1101
type input "1070"
click at [884, 249] on icon "Navigate to next slide" at bounding box center [883, 251] width 10 height 10
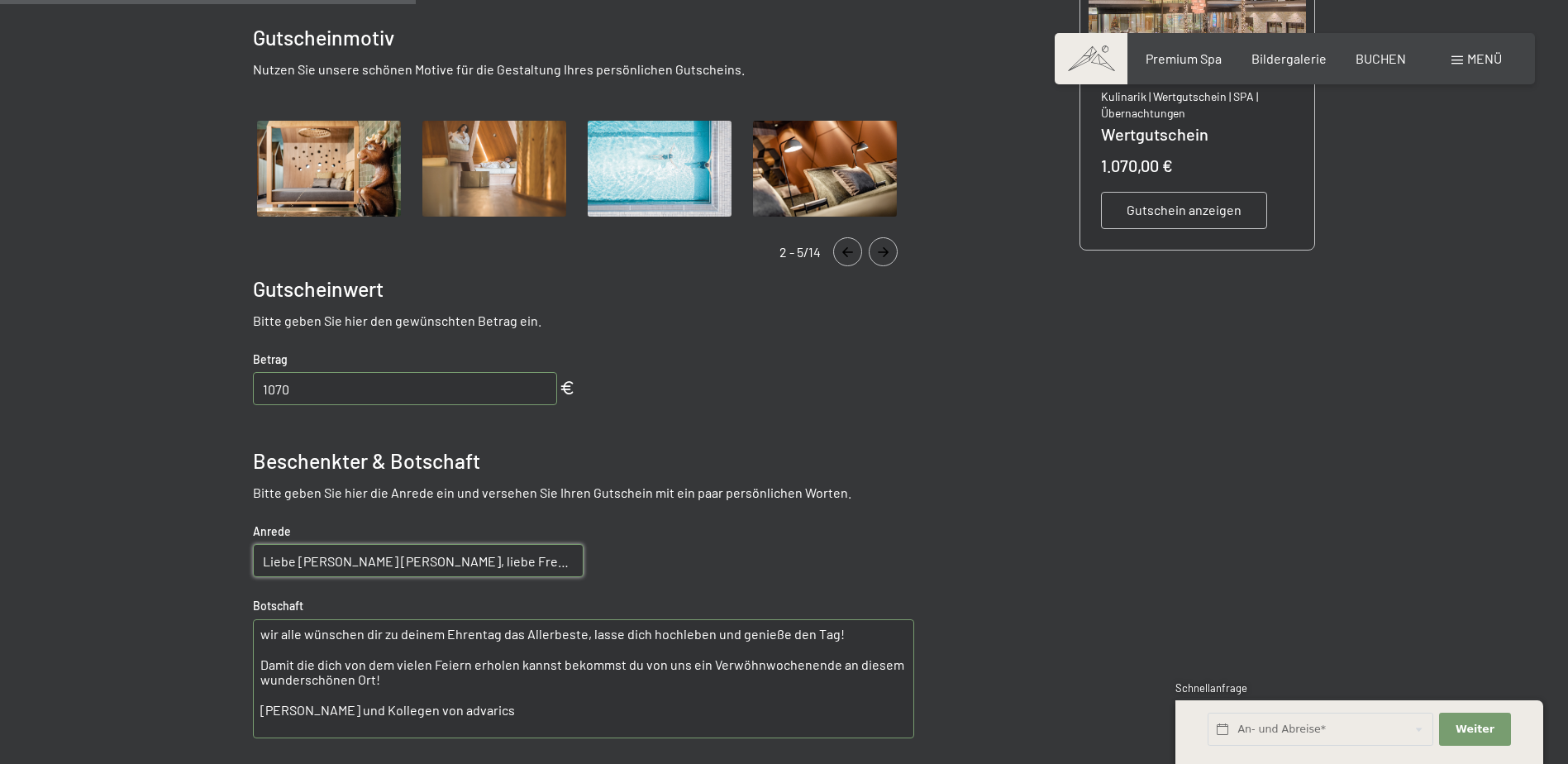
click at [884, 249] on icon "Navigate to next slide" at bounding box center [883, 251] width 10 height 10
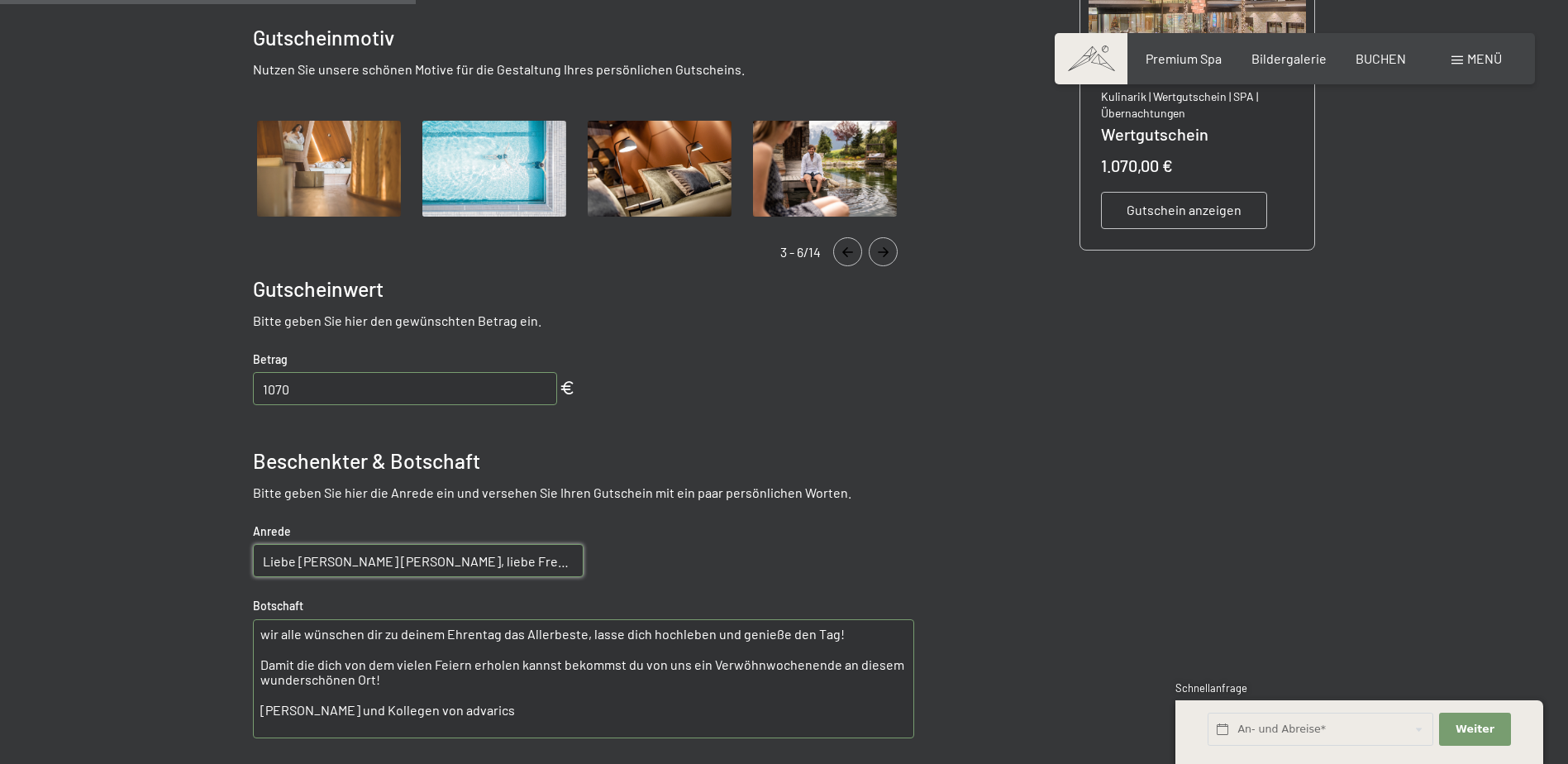
click at [884, 249] on icon "Navigate to next slide" at bounding box center [883, 251] width 10 height 10
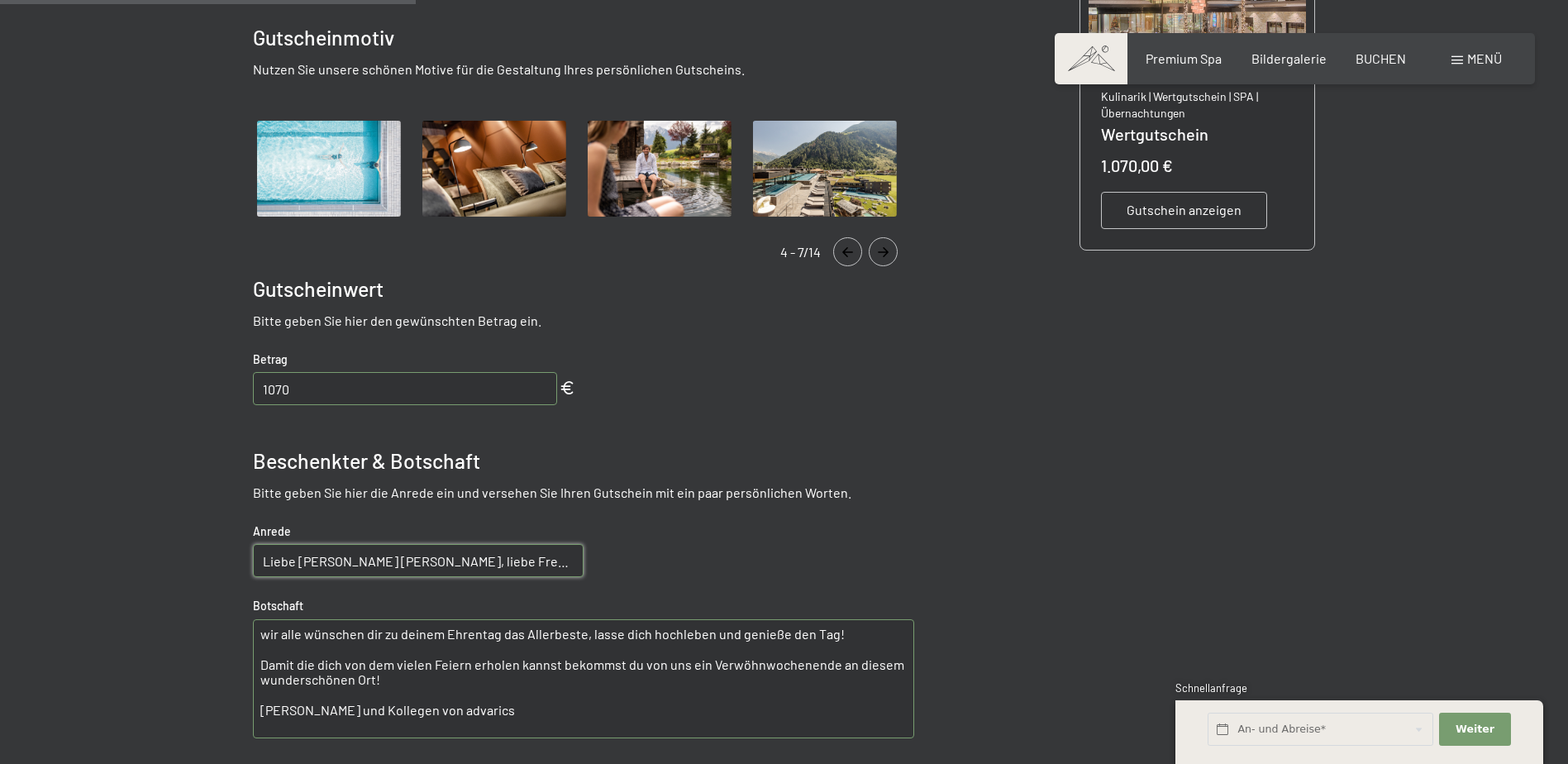
click at [823, 168] on img "Gallery" at bounding box center [825, 169] width 152 height 105
click at [1179, 212] on span "Gutschein anzeigen" at bounding box center [1183, 210] width 115 height 18
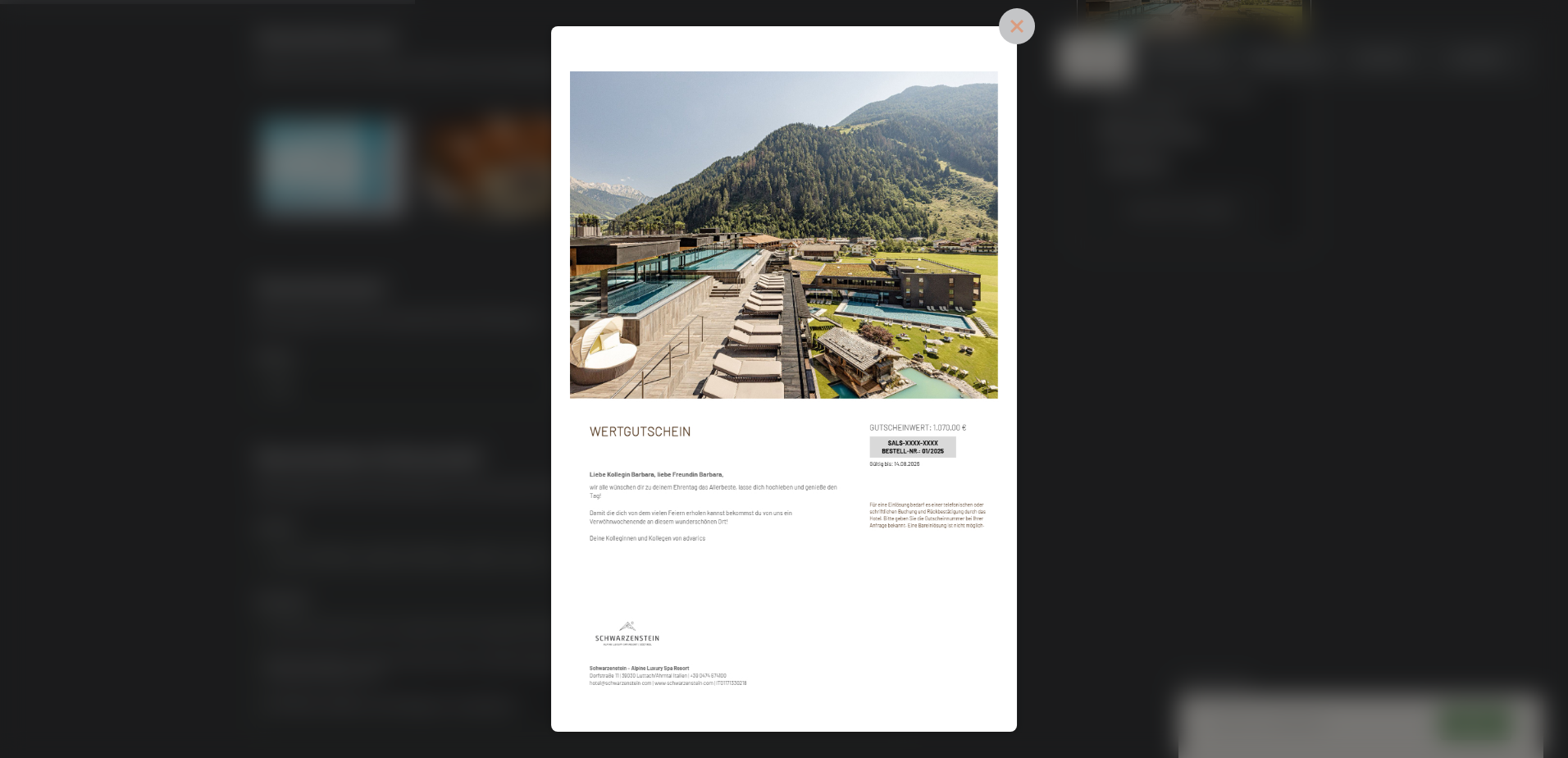
click at [1023, 22] on icon at bounding box center [1017, 26] width 16 height 16
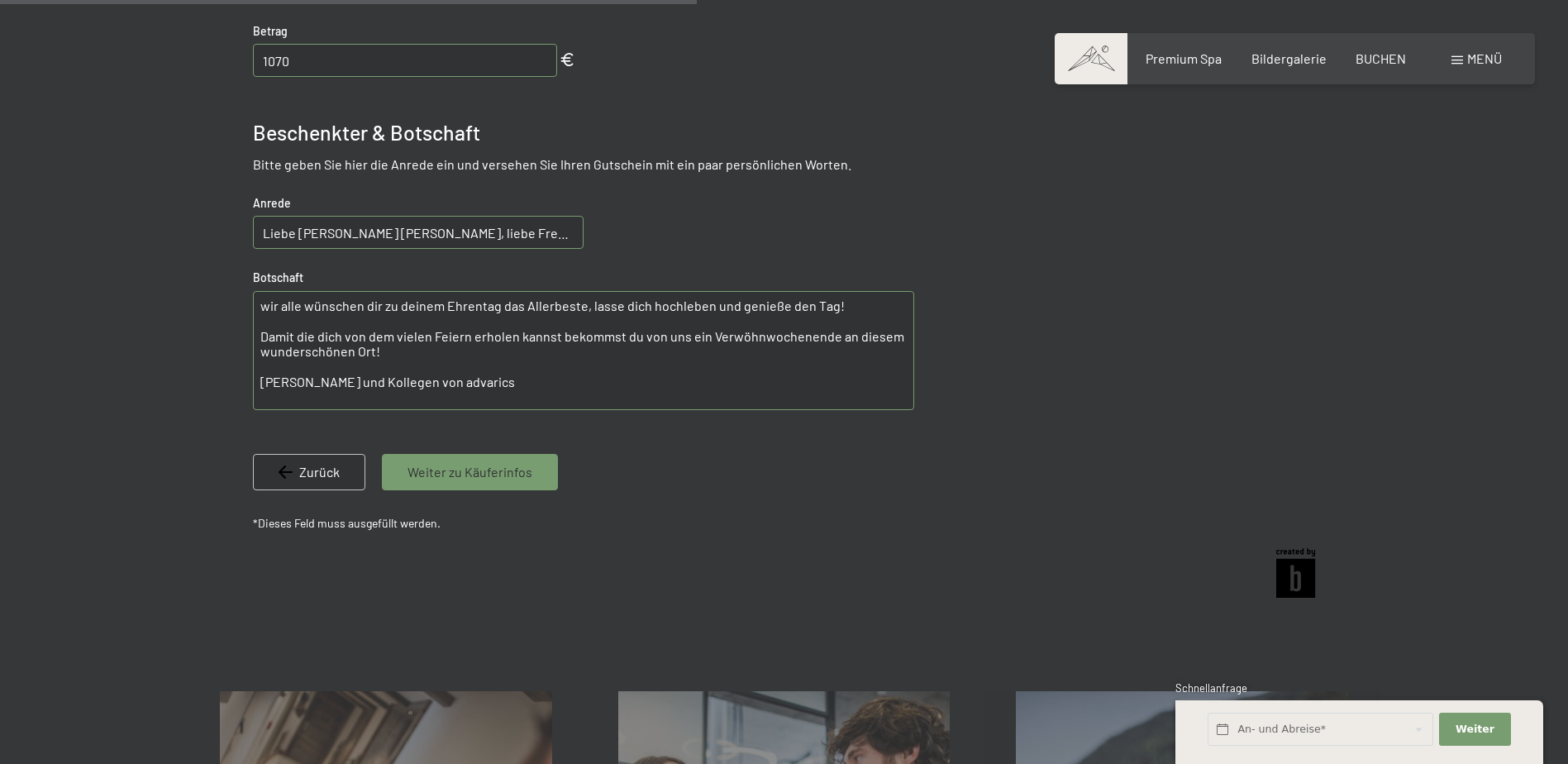
scroll to position [818, 0]
click at [480, 465] on span "Weiter zu Käuferinfos" at bounding box center [470, 469] width 125 height 18
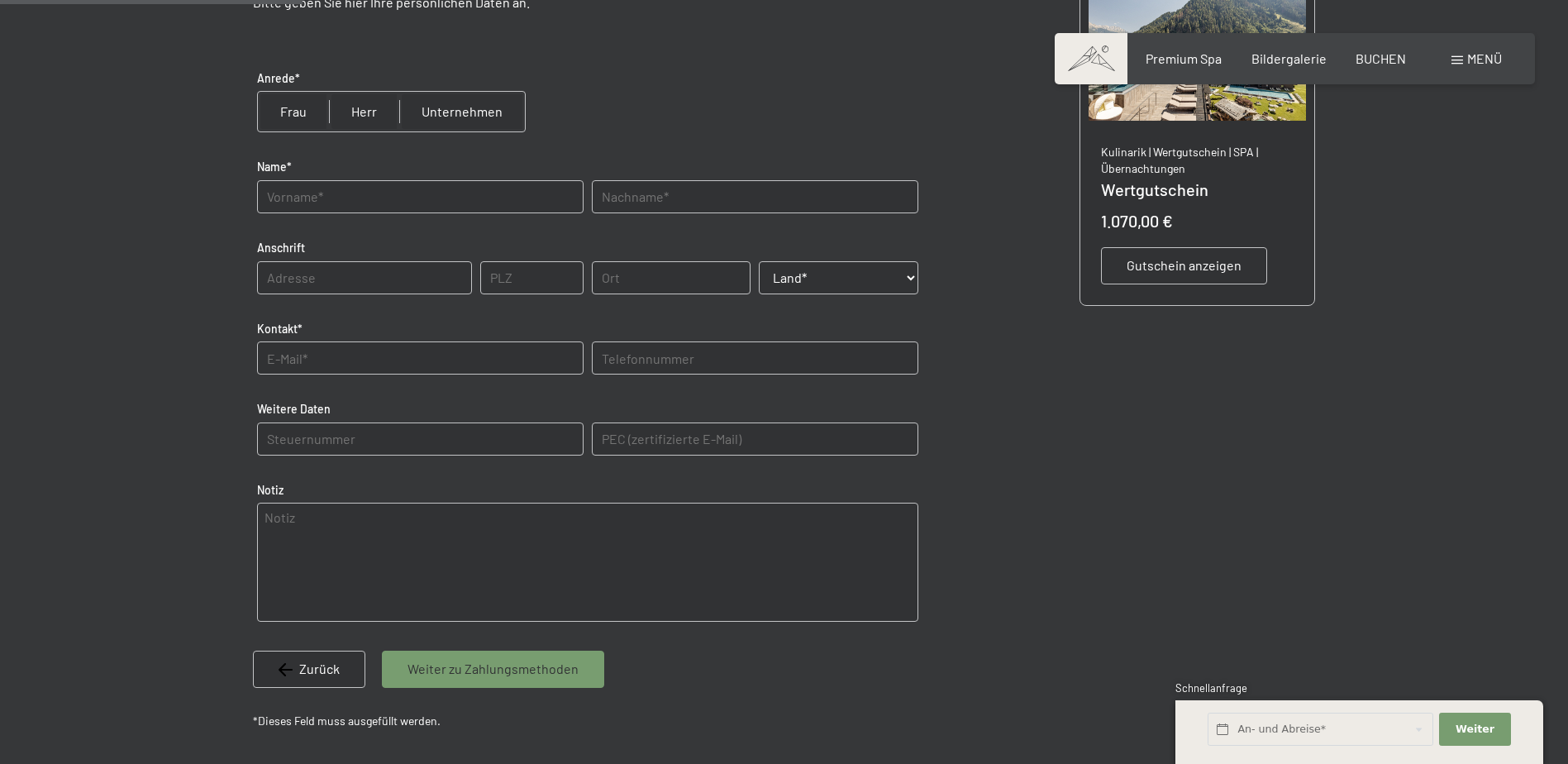
scroll to position [240, 0]
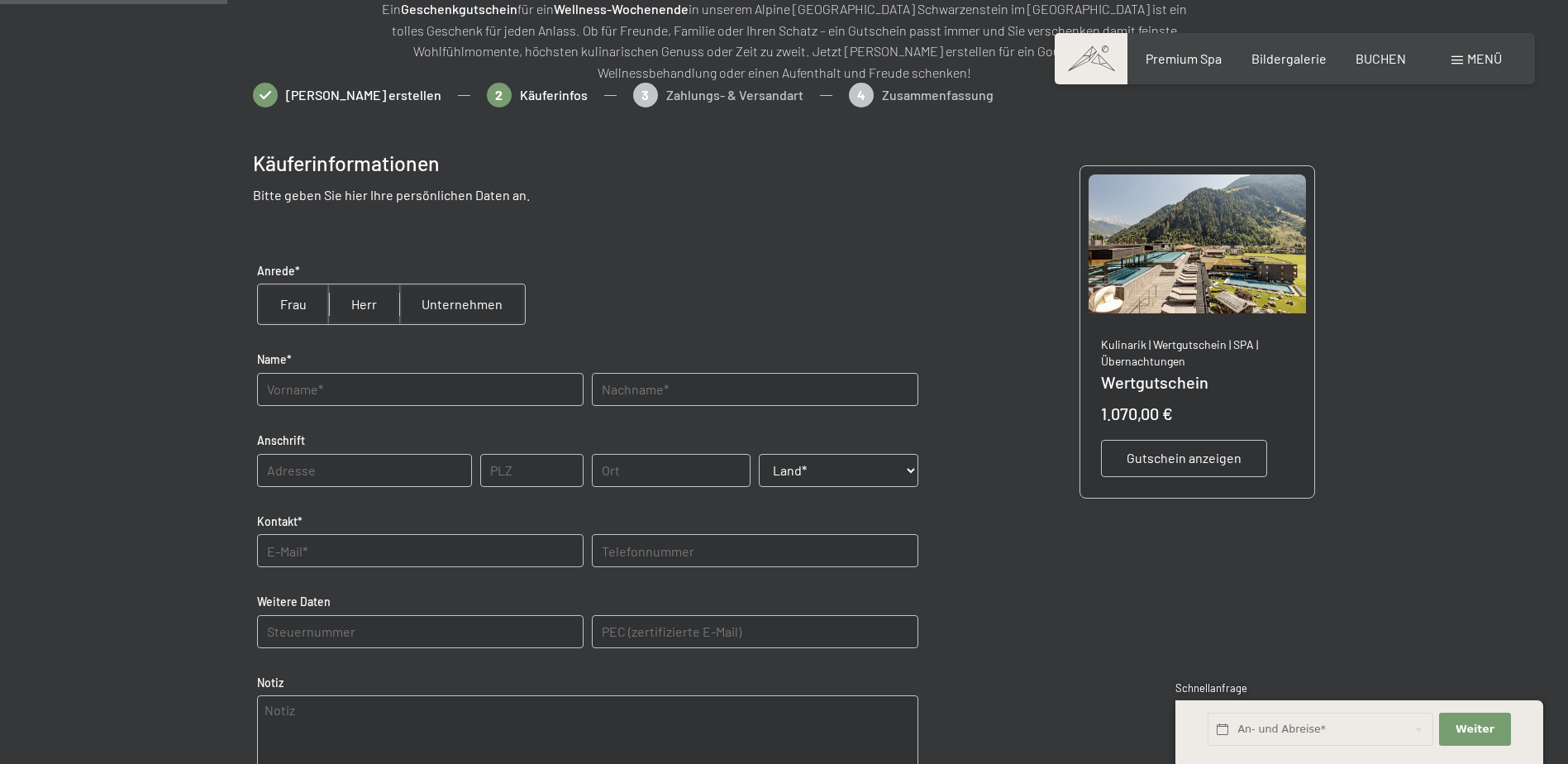
click at [373, 308] on input "radio" at bounding box center [364, 304] width 70 height 39
radio input "true"
click at [394, 386] on input "text" at bounding box center [420, 389] width 326 height 33
type input "Lars"
type input "Thiel"
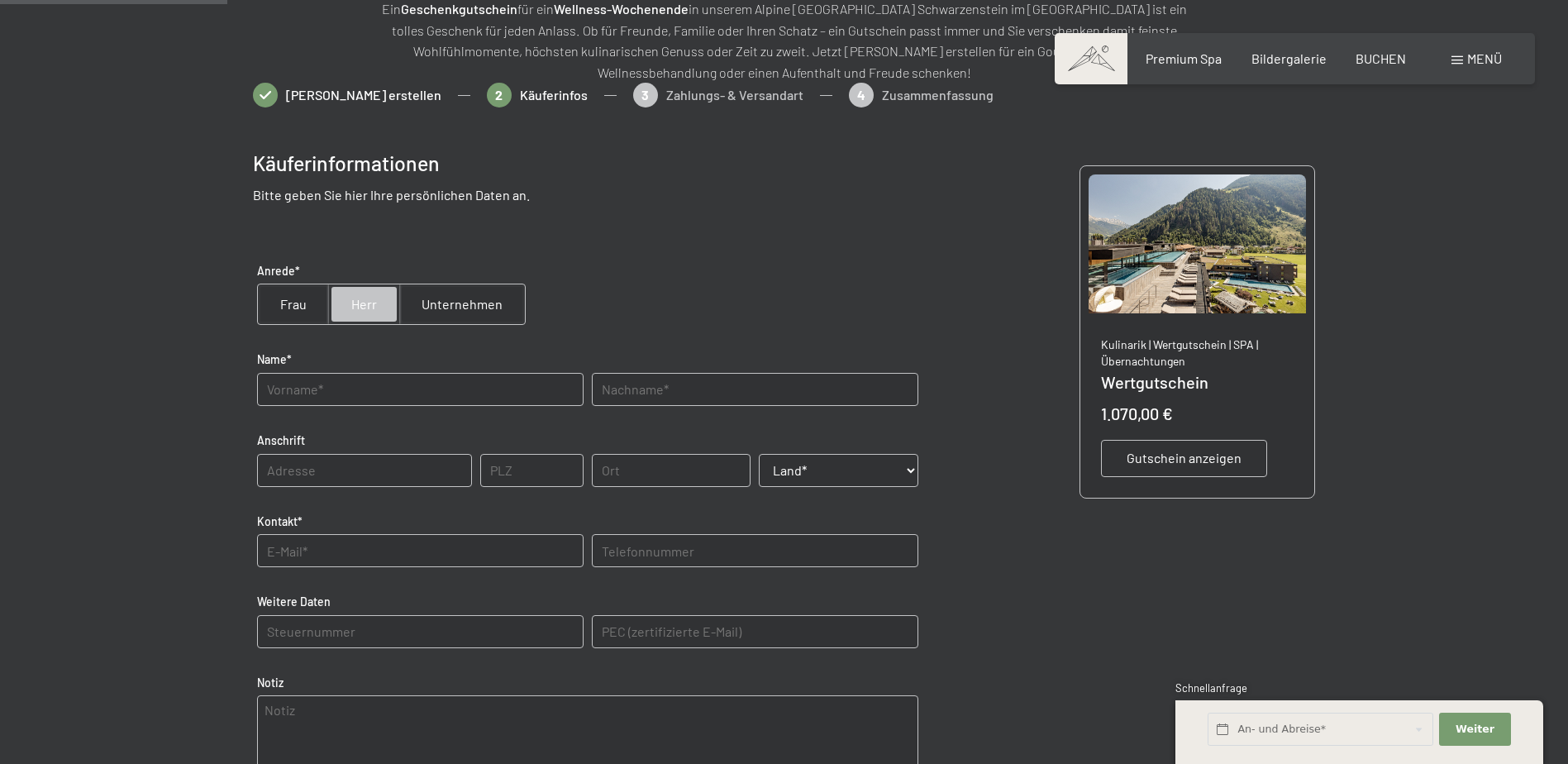
type input "44799"
select select "DEU"
type E-Mail\) "lars.thiel@advarics.net"
click at [528, 469] on input "44799" at bounding box center [532, 471] width 103 height 33
drag, startPoint x: 530, startPoint y: 472, endPoint x: 468, endPoint y: 476, distance: 62.1
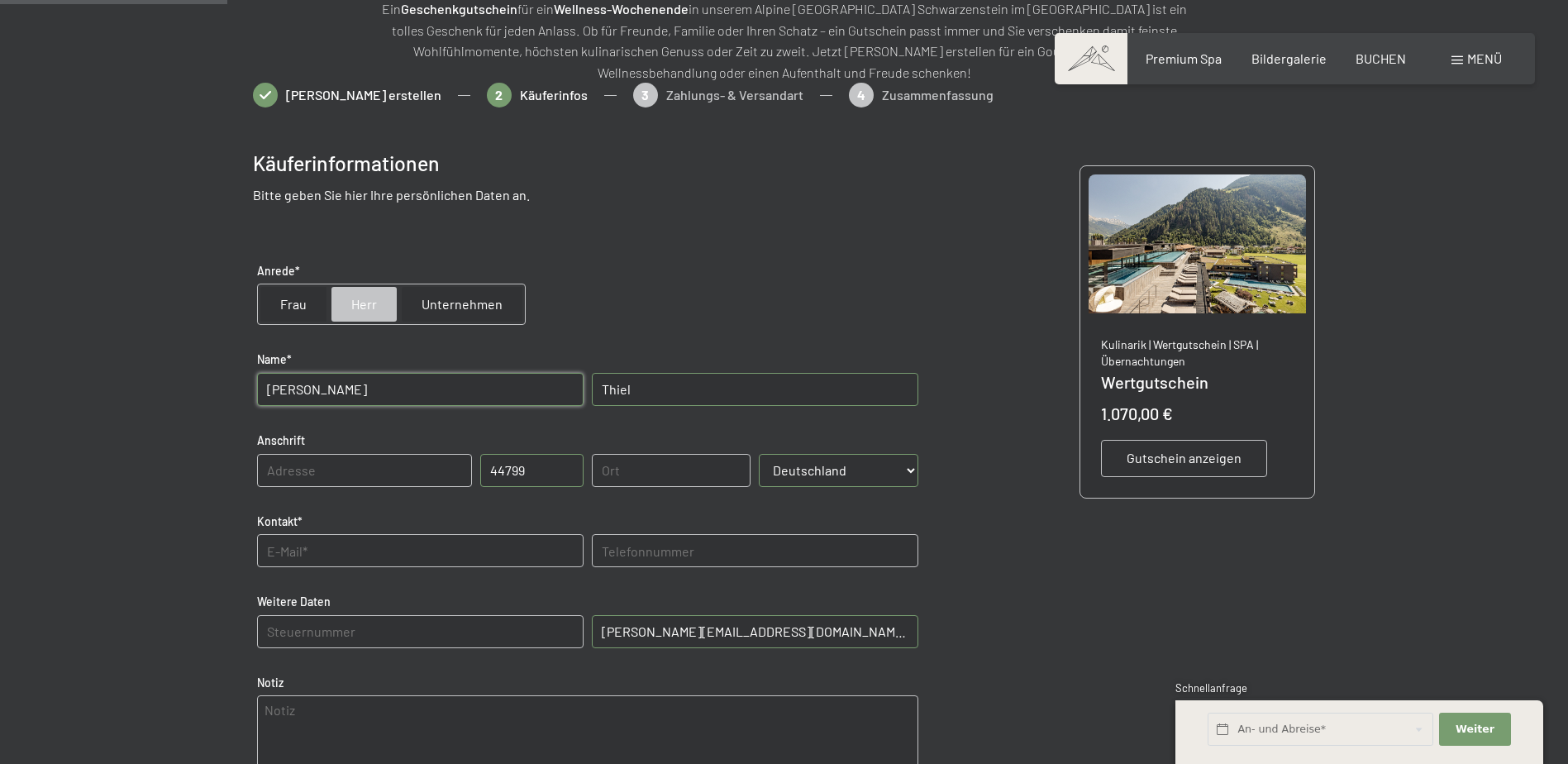
click at [468, 476] on div "Anschrift PLZ 44799 Ort Land* Land* Österreich Frankreich Deutschland Italien S…" at bounding box center [587, 469] width 669 height 89
type input "42899"
click at [621, 466] on input "text" at bounding box center [671, 471] width 159 height 33
type input "Remscheid"
click at [330, 473] on input "text" at bounding box center [365, 471] width 215 height 33
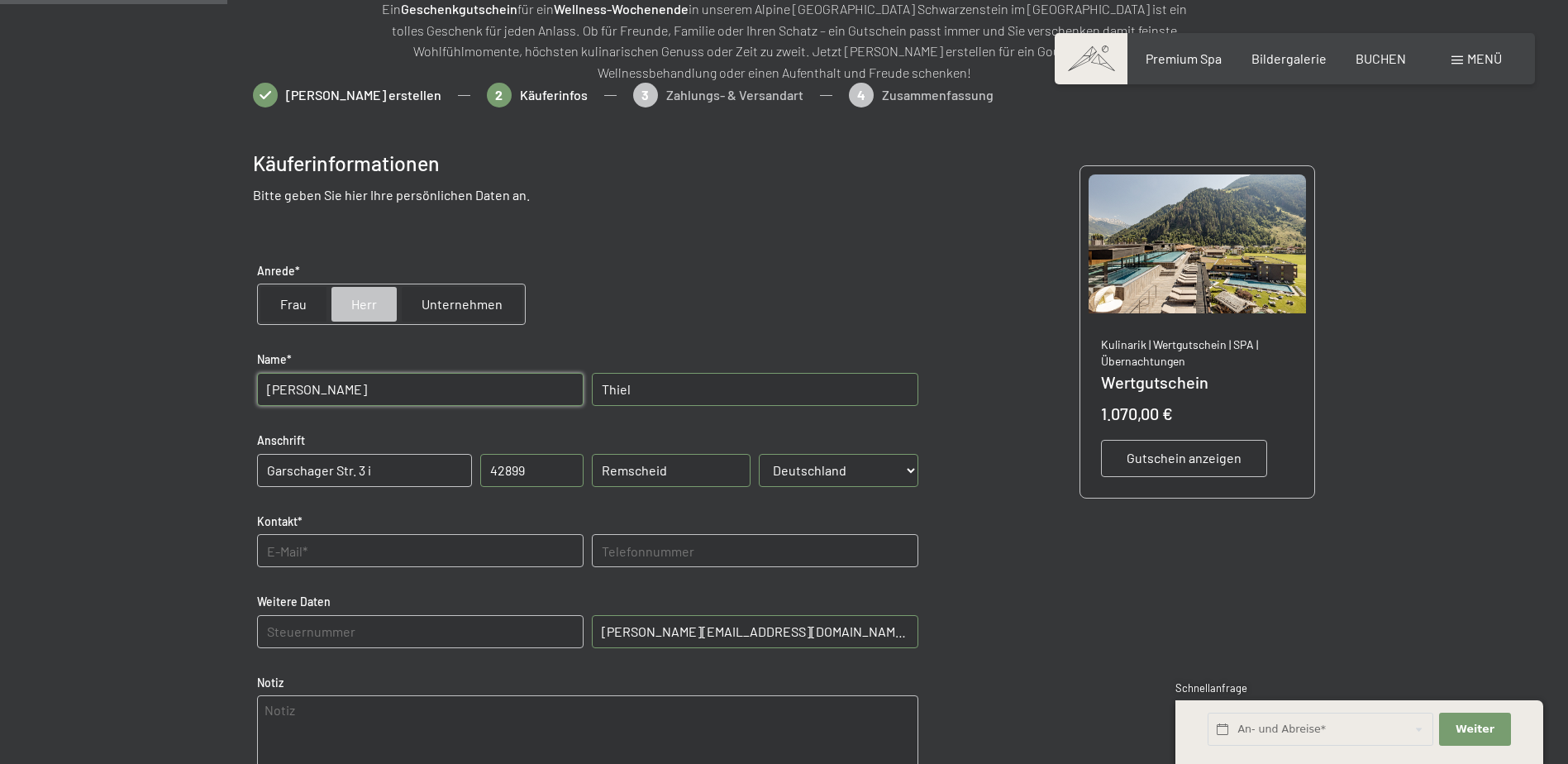
type input "Garschager Str. 3 i"
click at [749, 633] on E-Mail\) "lars.thiel@advarics.net" at bounding box center [754, 632] width 326 height 33
drag, startPoint x: 749, startPoint y: 632, endPoint x: 566, endPoint y: 635, distance: 183.0
click at [566, 635] on div "Weitere Daten PEC (zertifizierte E-Mail) lars.thiel@advarics.net" at bounding box center [587, 630] width 669 height 89
click at [337, 550] on input "text" at bounding box center [420, 550] width 326 height 33
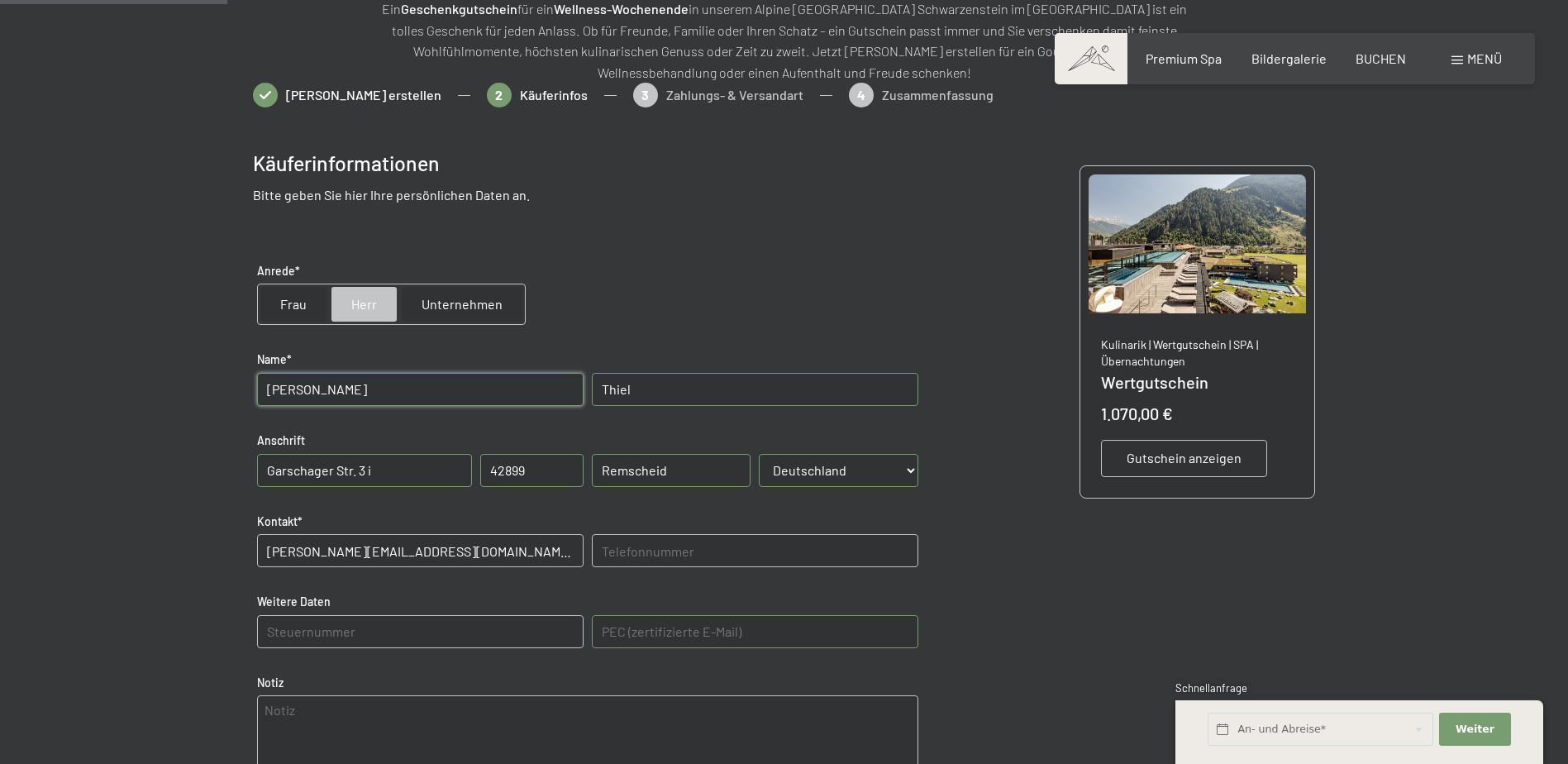
type input "lars.thiel@advarics.net"
click at [723, 550] on input "text" at bounding box center [754, 550] width 326 height 33
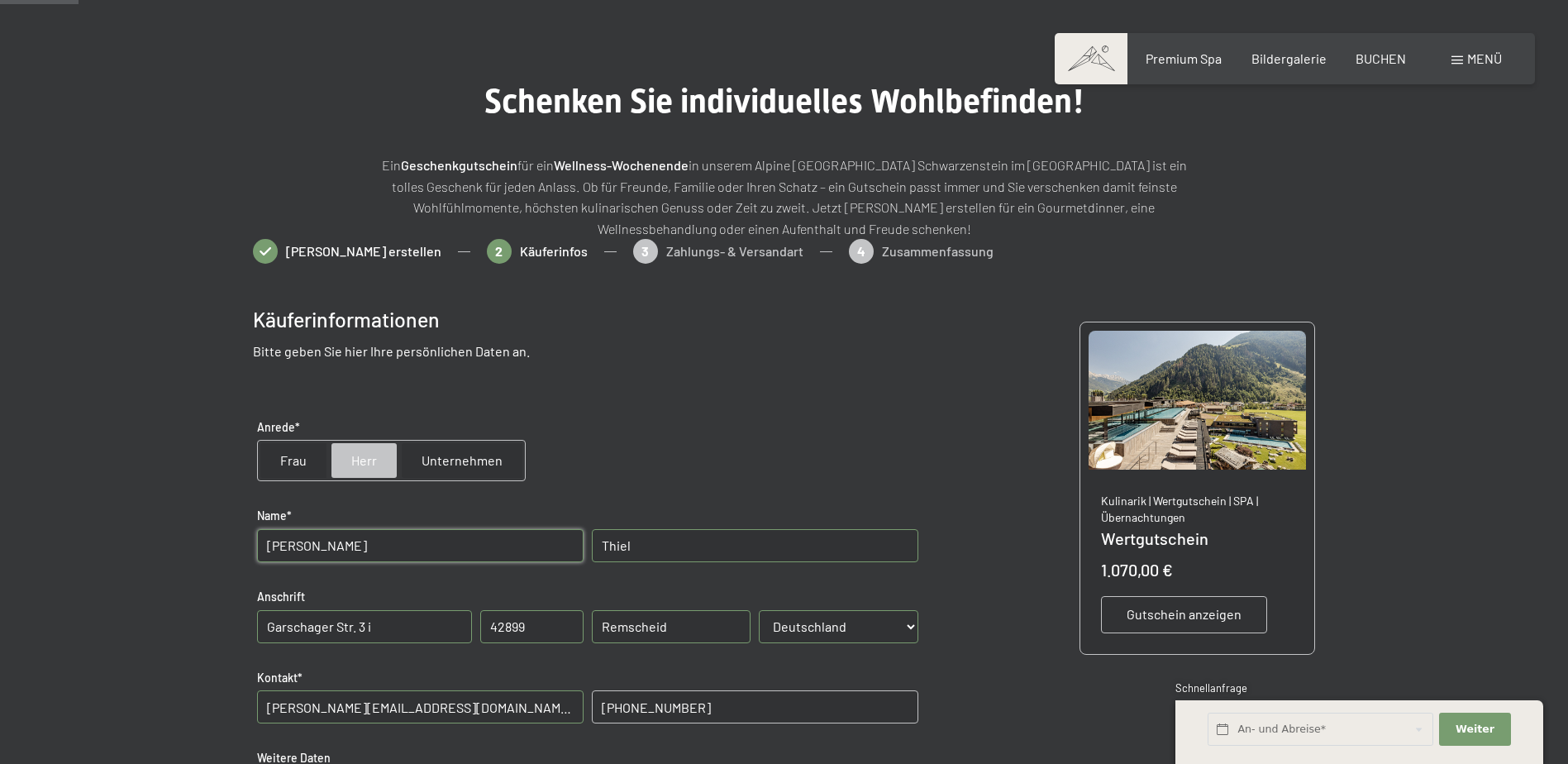
scroll to position [82, 0]
type input "+4916090212448"
click at [1198, 620] on span "Gutschein anzeigen" at bounding box center [1183, 614] width 115 height 18
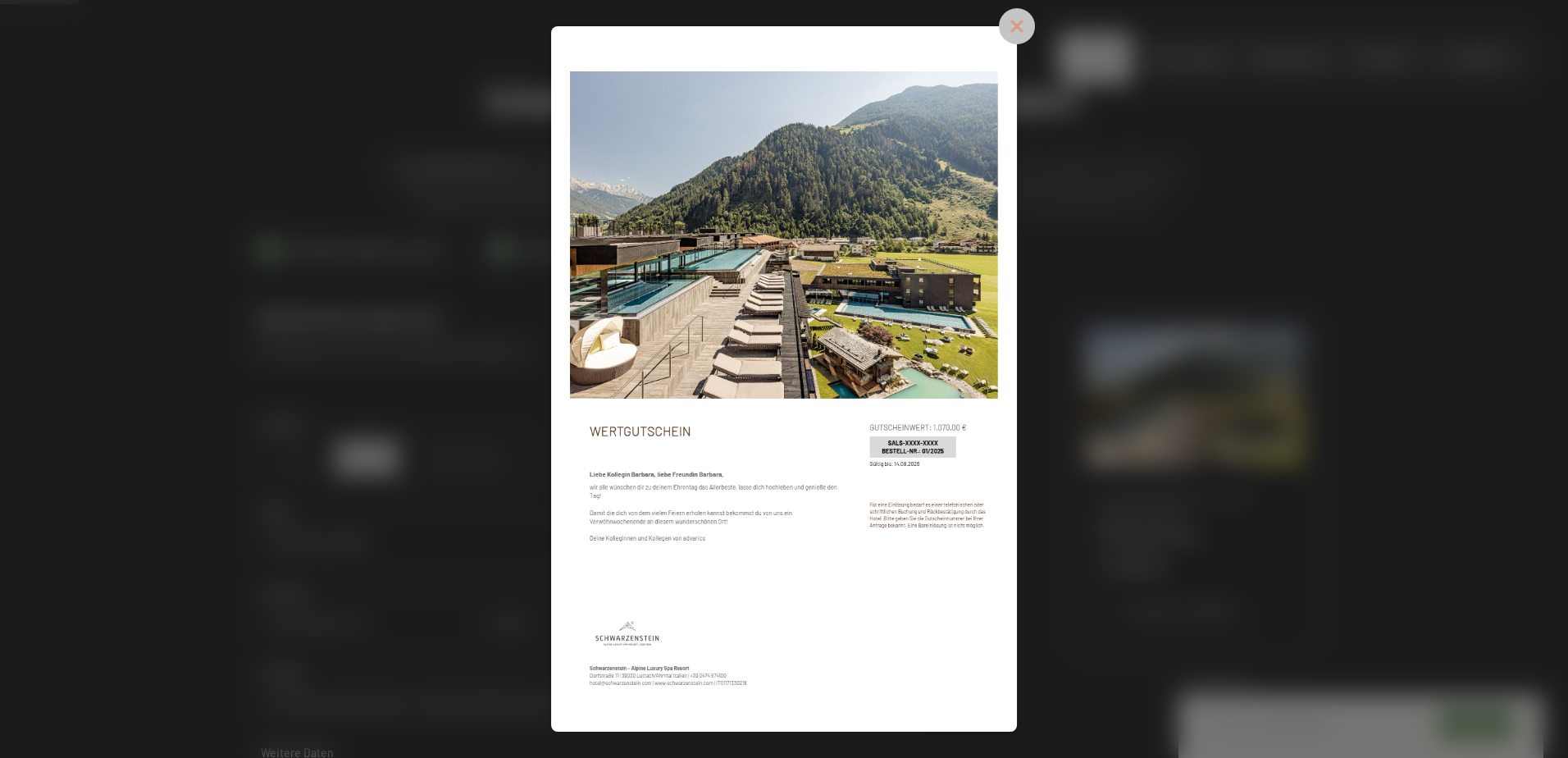
click at [1018, 25] on icon at bounding box center [1017, 26] width 16 height 16
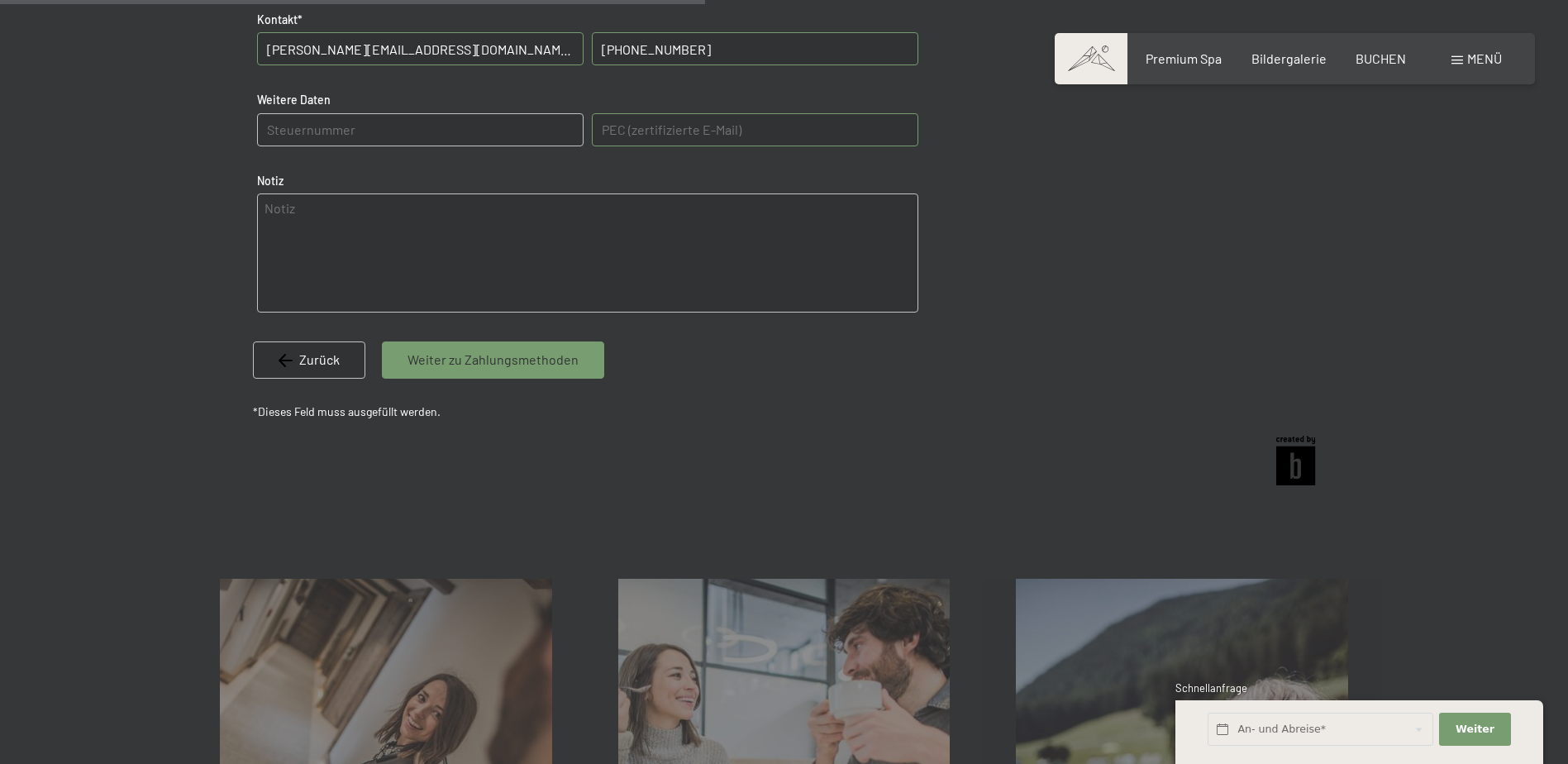
scroll to position [744, 0]
click at [474, 350] on span "Weiter zu Zahlungsmethoden" at bounding box center [494, 357] width 172 height 18
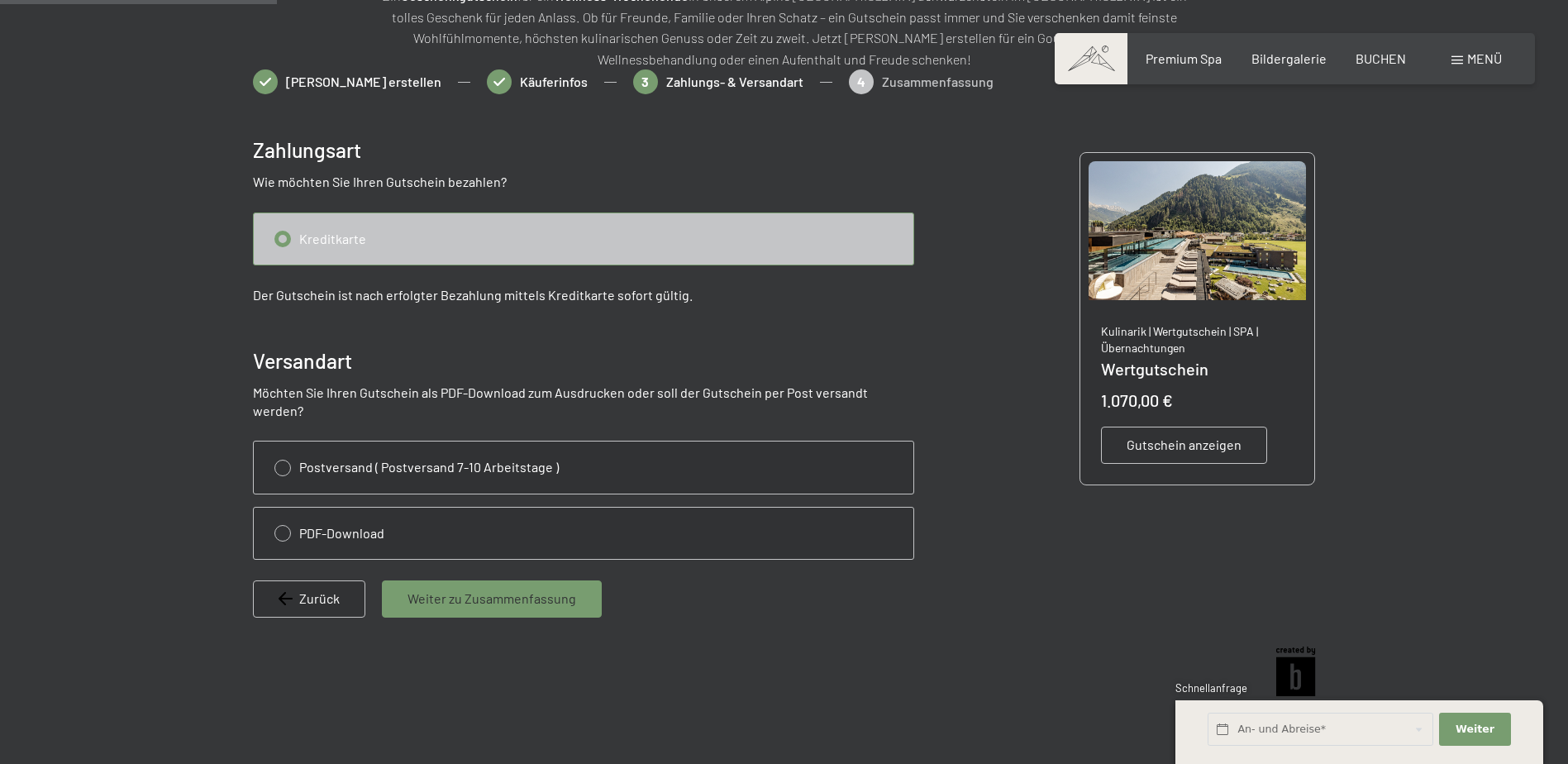
scroll to position [240, 0]
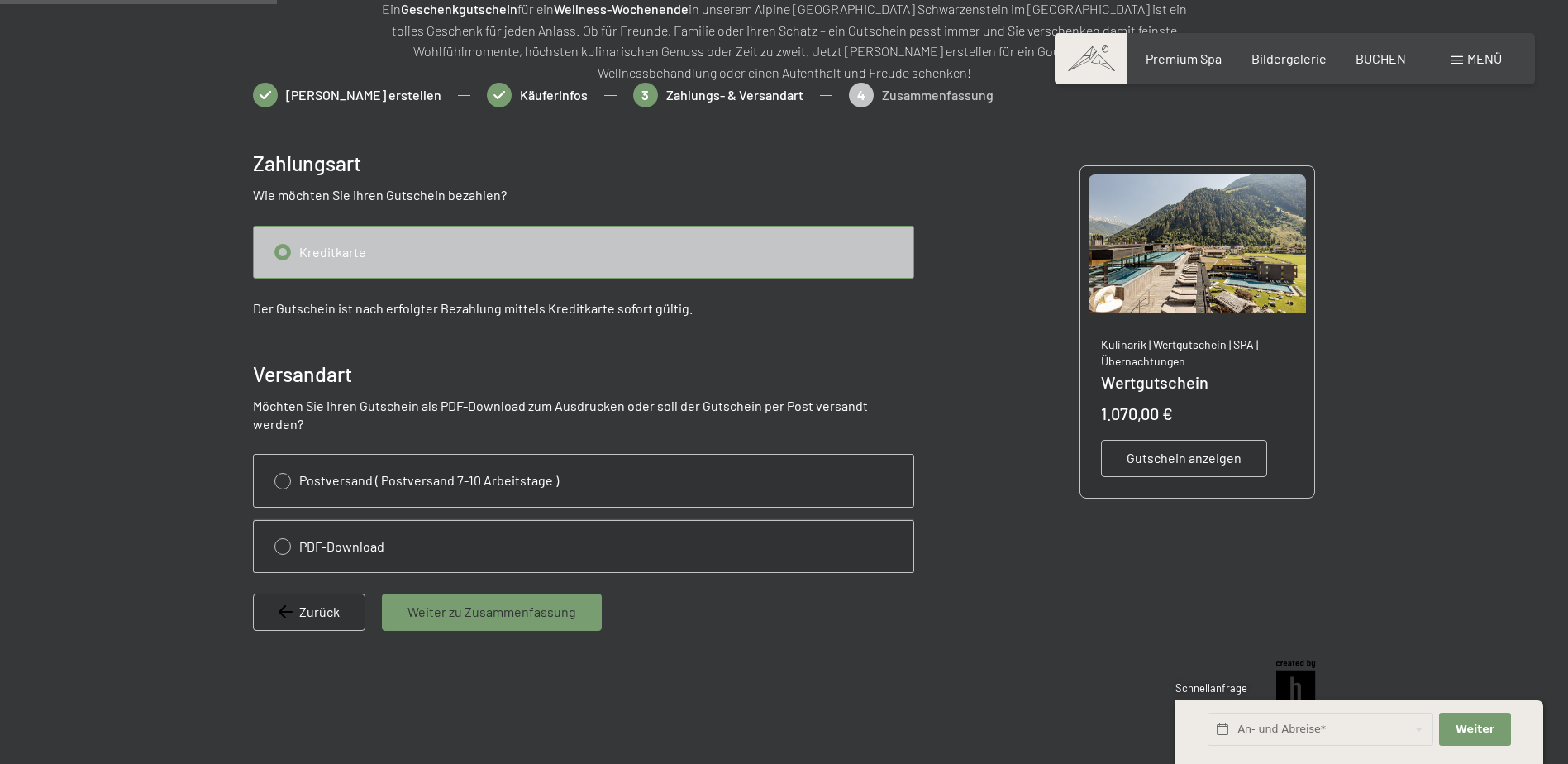
click at [335, 528] on input "radio" at bounding box center [584, 546] width 660 height 52
radio input "true"
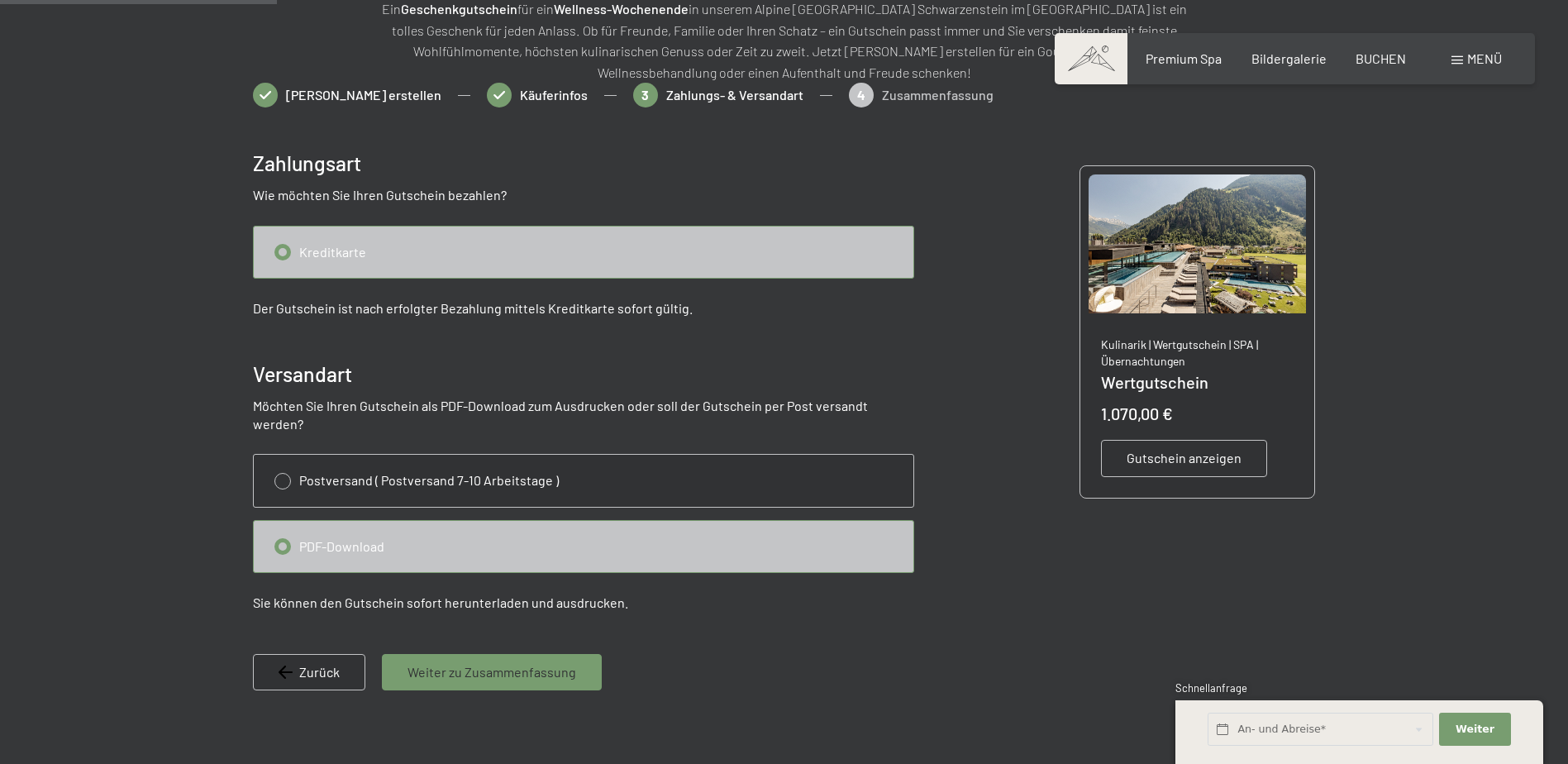
click at [507, 662] on span "Weiter zu Zusammenfassung" at bounding box center [492, 671] width 169 height 18
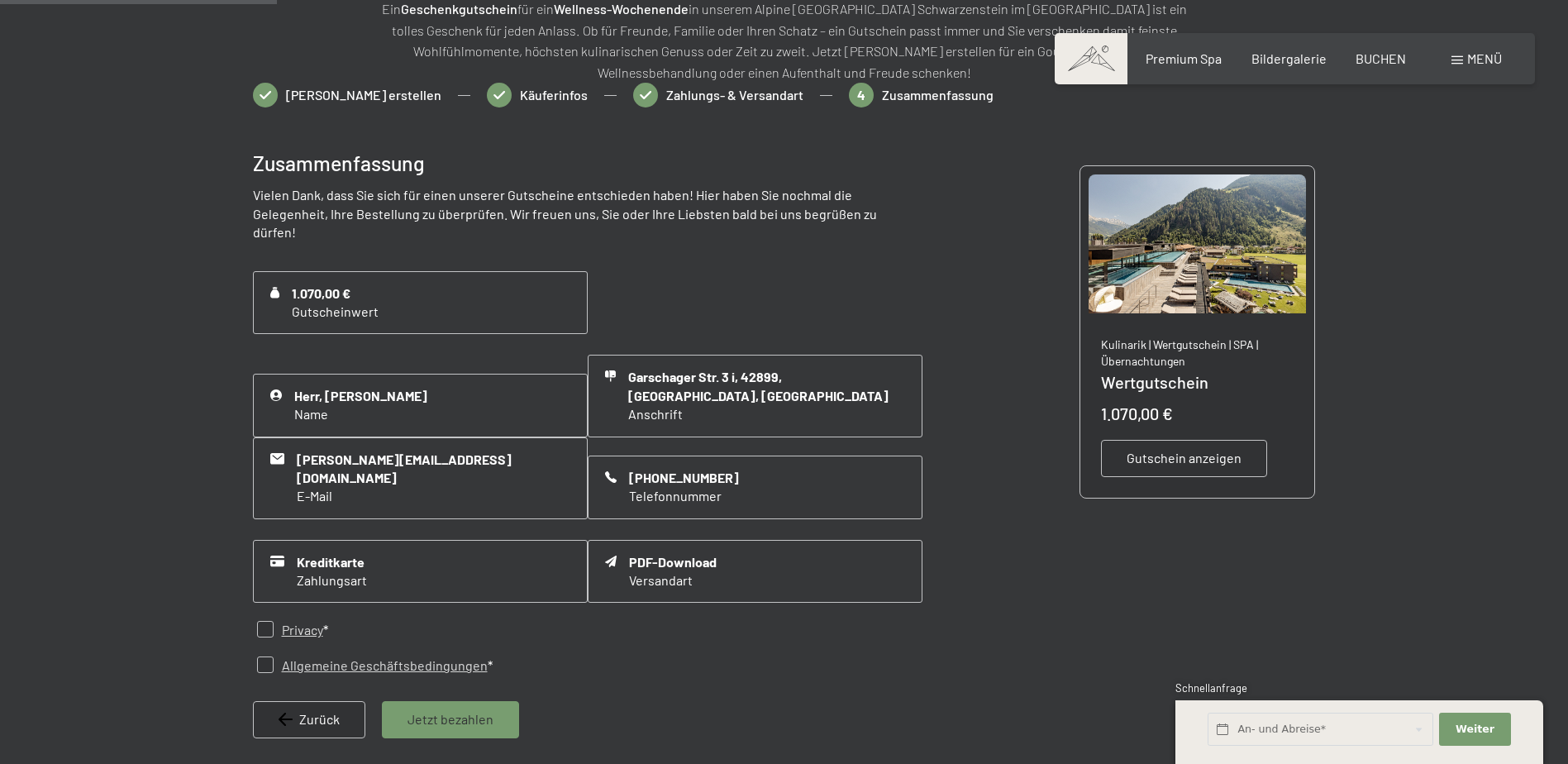
click at [271, 620] on input "checkbox" at bounding box center [265, 628] width 17 height 17
checkbox input "true"
click at [316, 656] on div "Allgemeine Geschäftsbedingungen" at bounding box center [384, 665] width 206 height 18
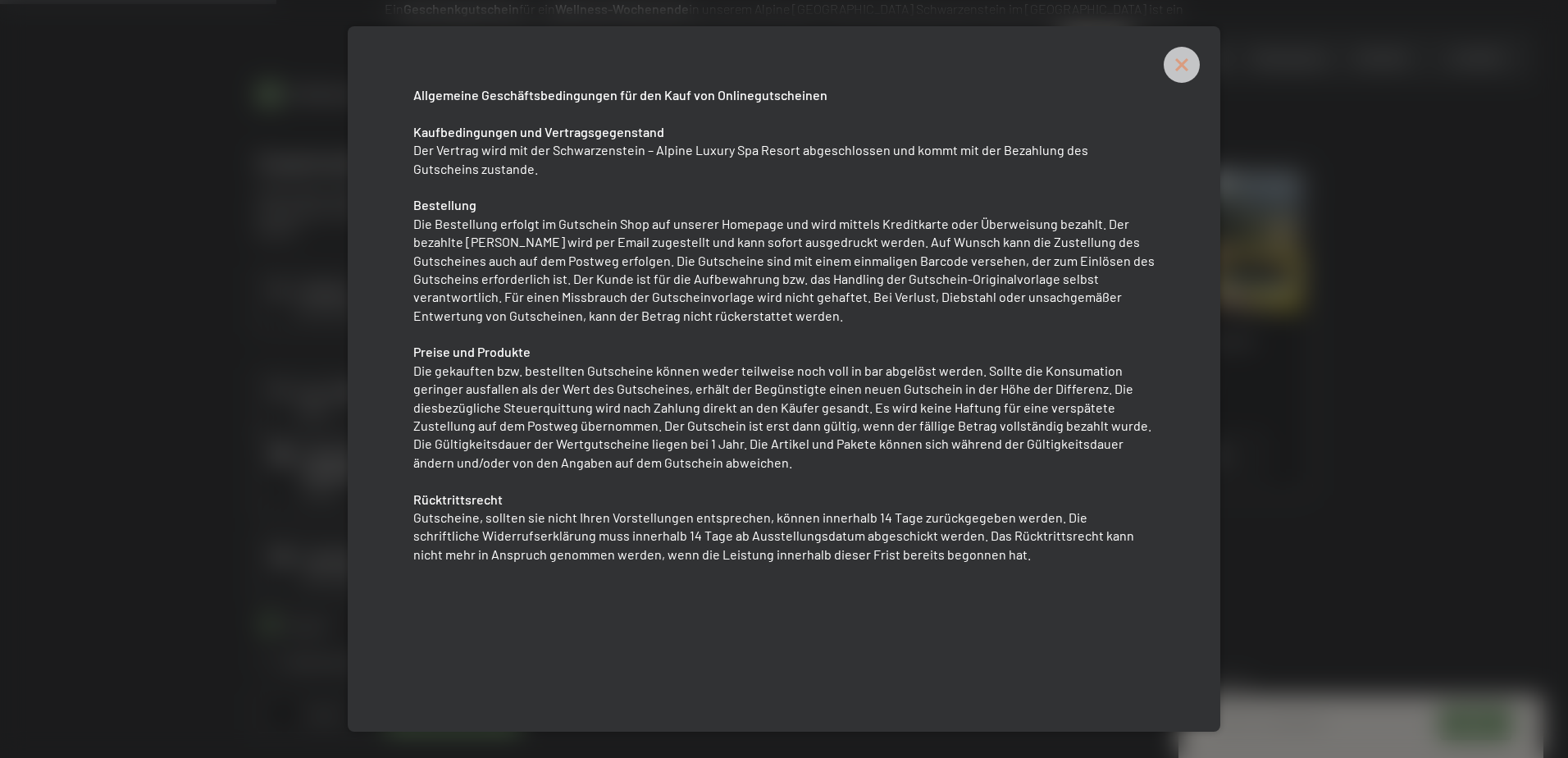
click at [1176, 62] on icon at bounding box center [1182, 65] width 36 height 36
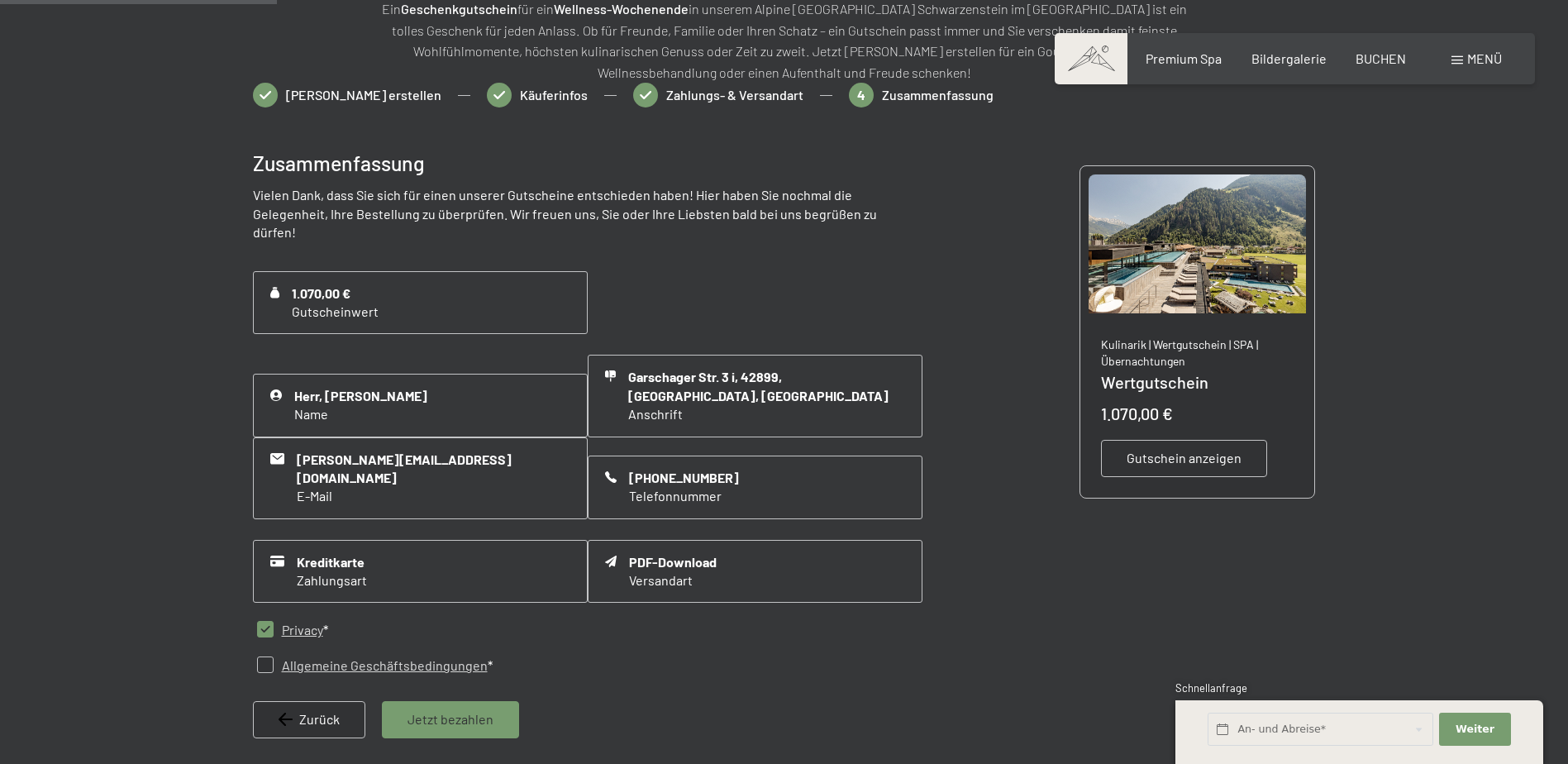
click at [268, 656] on input "checkbox" at bounding box center [265, 664] width 17 height 17
checkbox input "true"
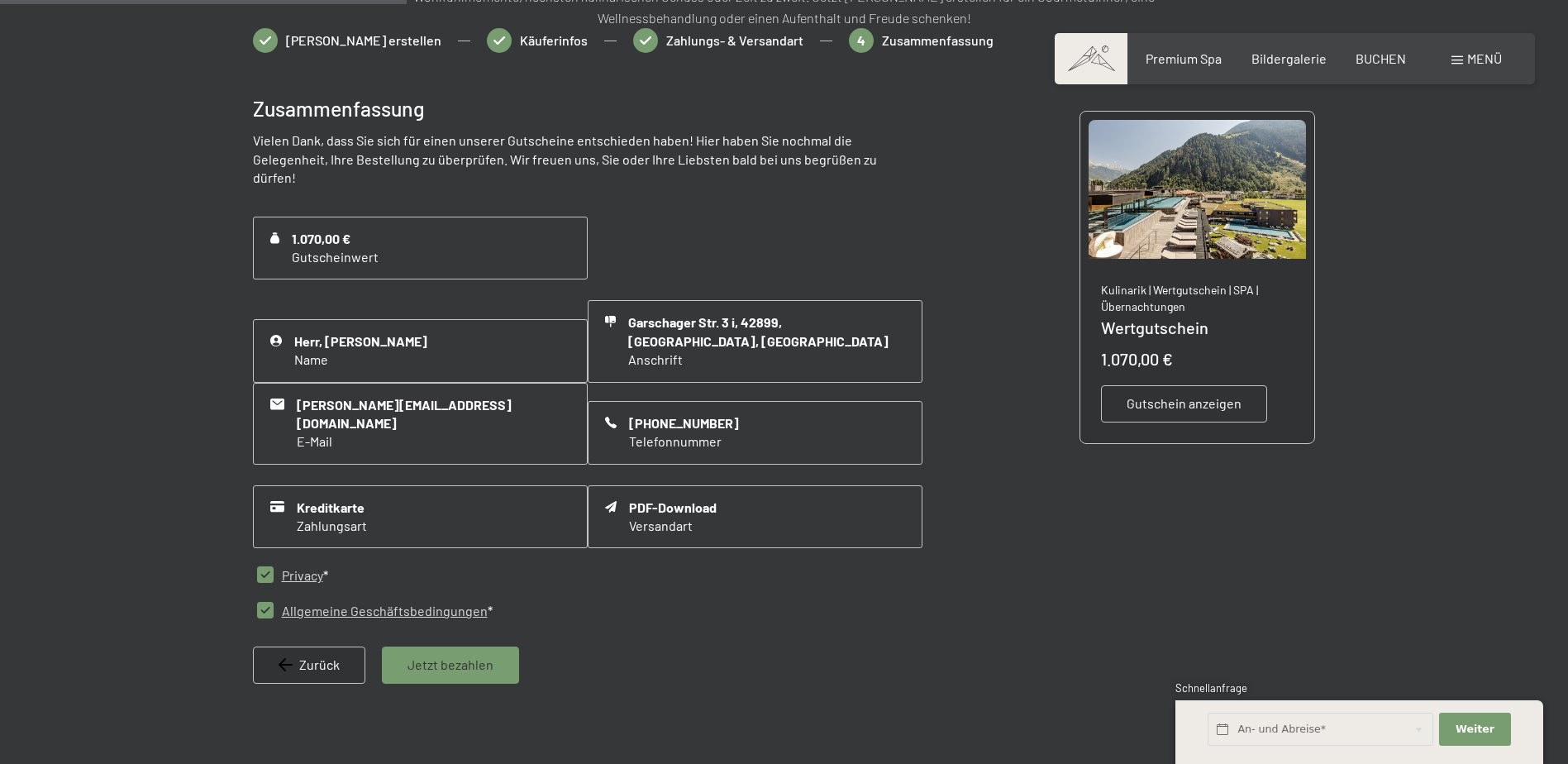
scroll to position [405, 0]
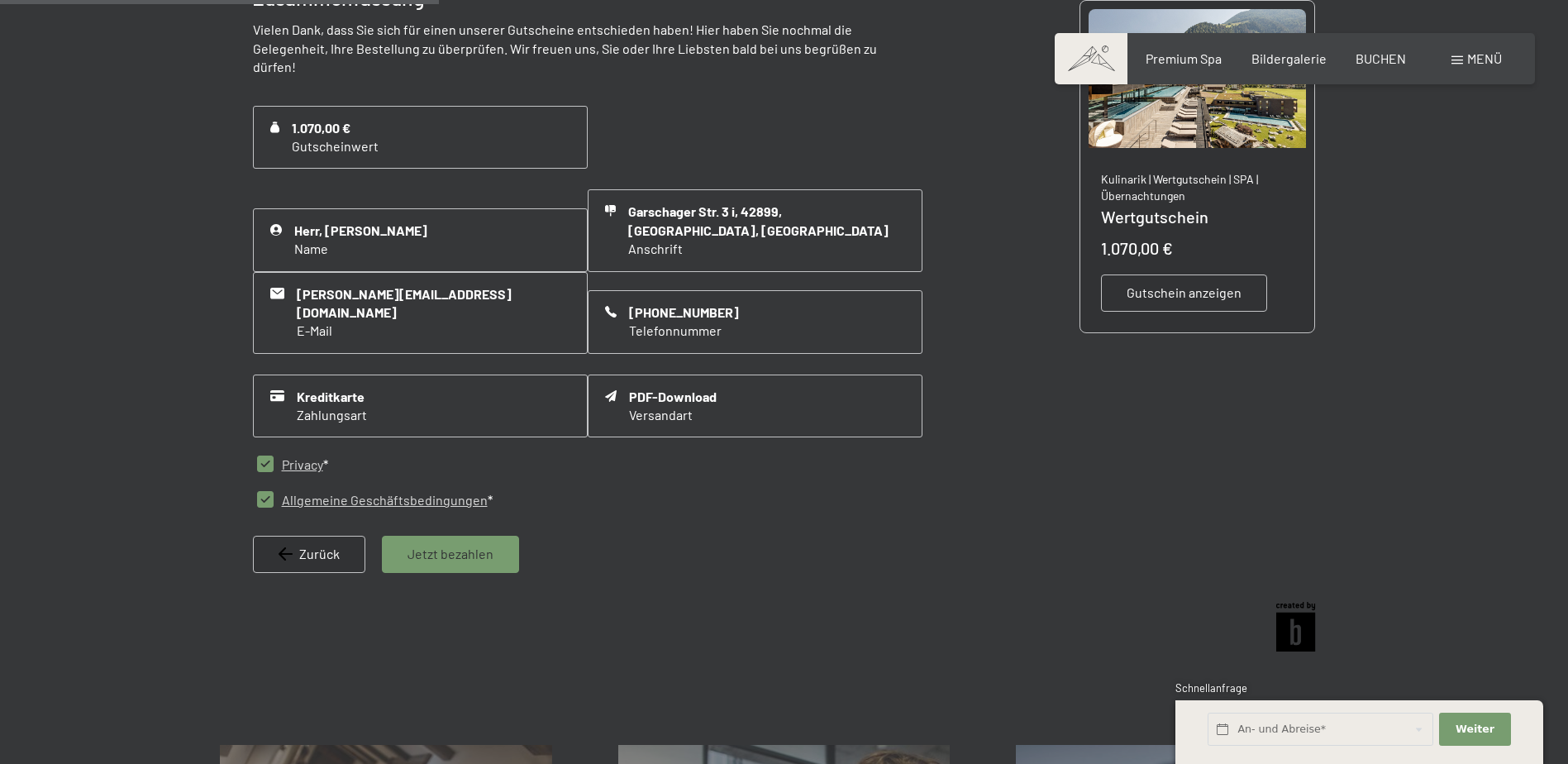
click at [449, 544] on span "Jetzt bezahlen" at bounding box center [451, 553] width 86 height 18
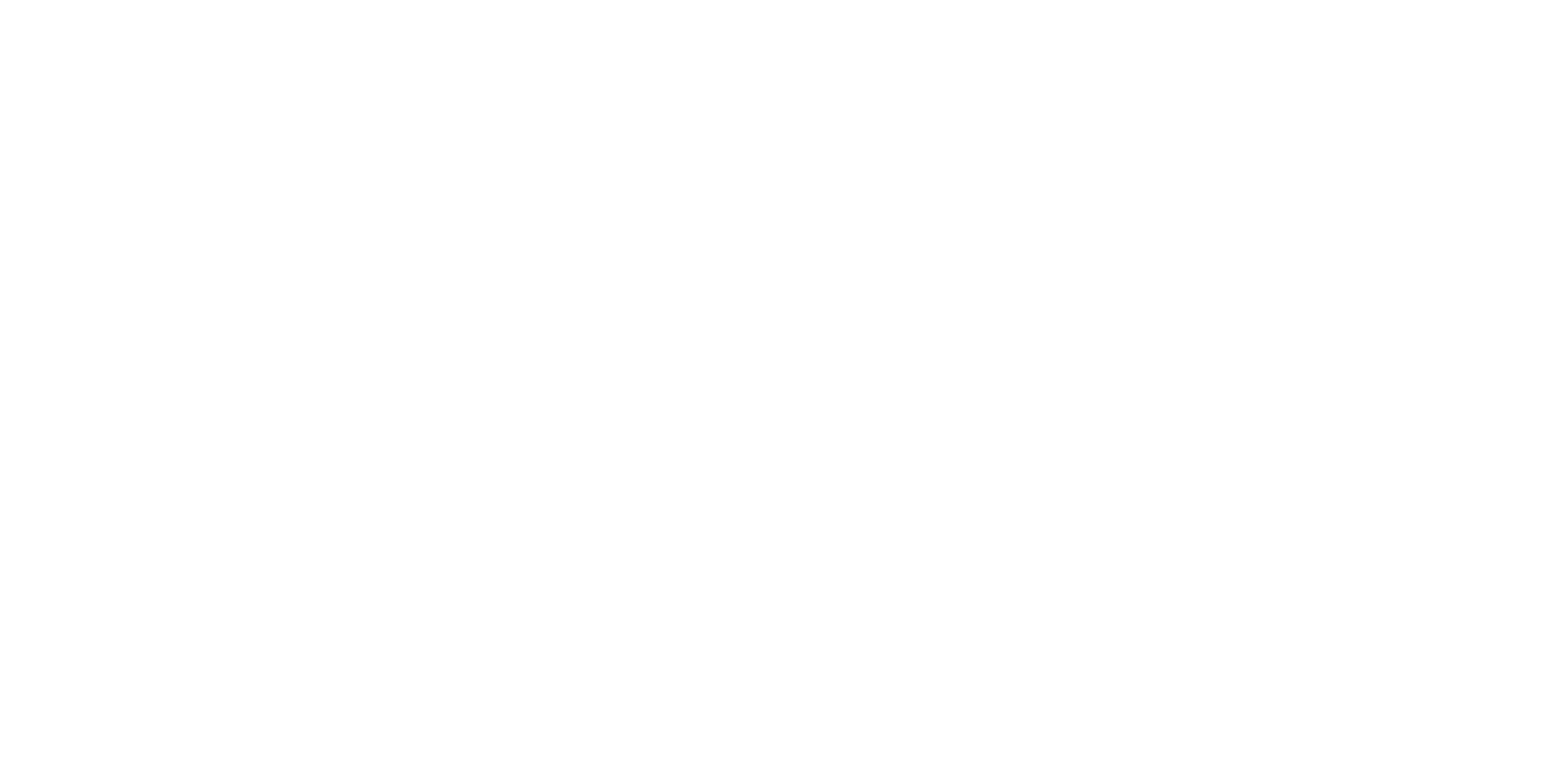
scroll to position [0, 0]
